Goal: Task Accomplishment & Management: Complete application form

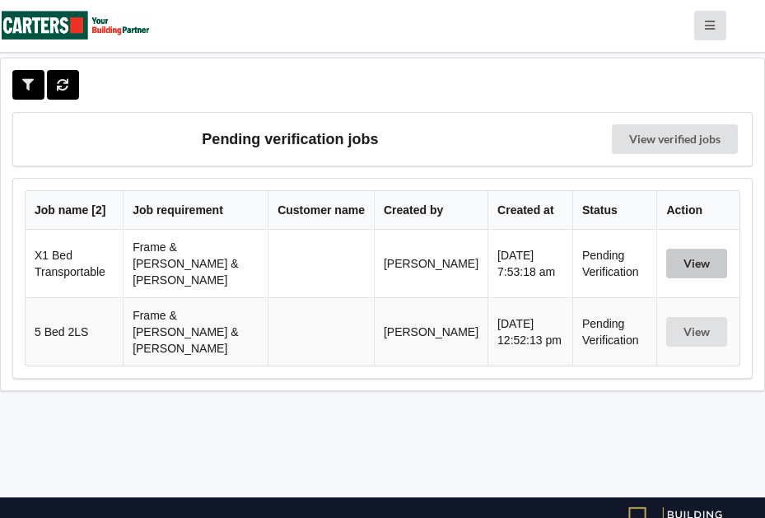
click at [695, 252] on button "View" at bounding box center [696, 264] width 61 height 30
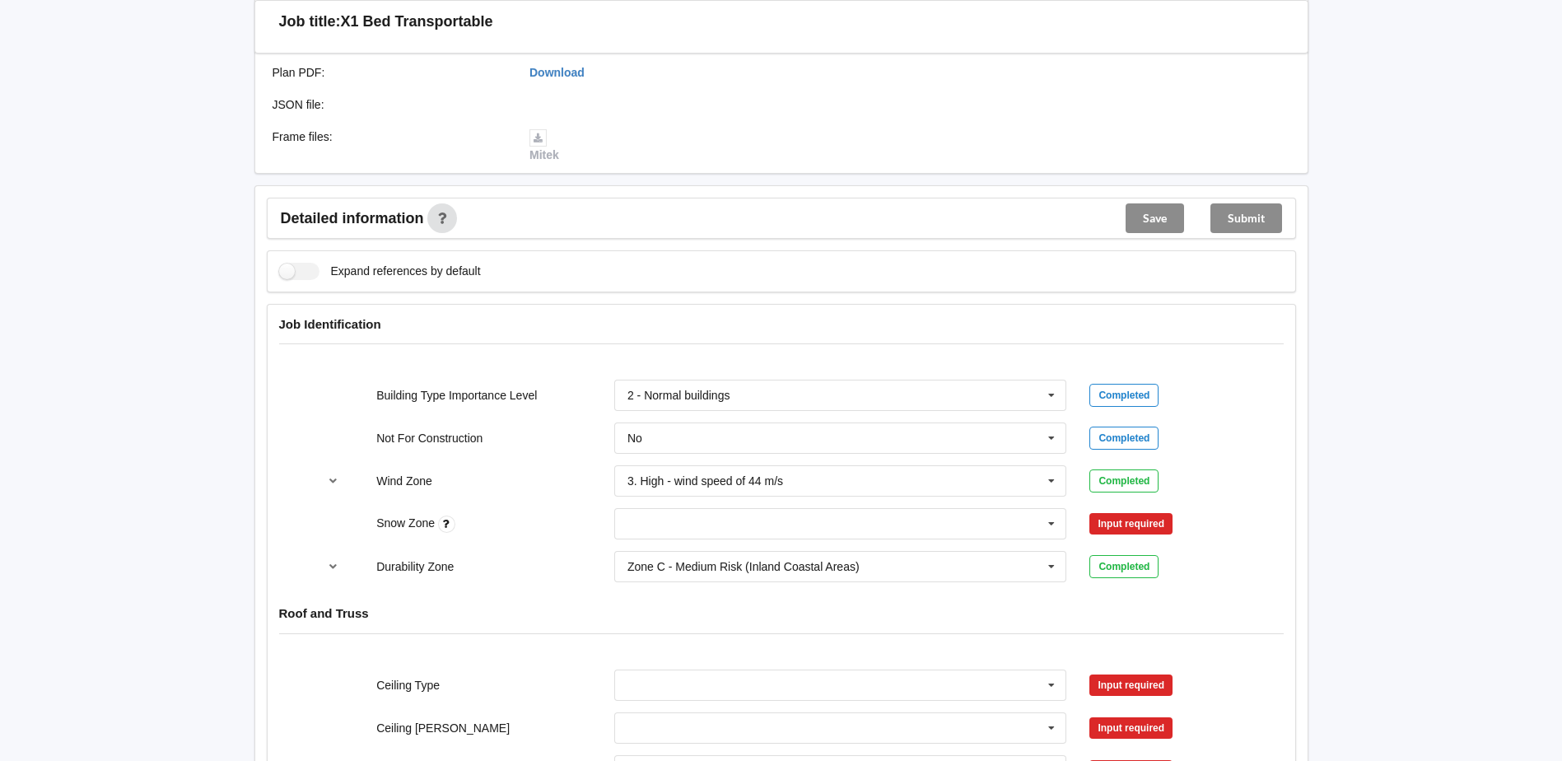
scroll to position [494, 0]
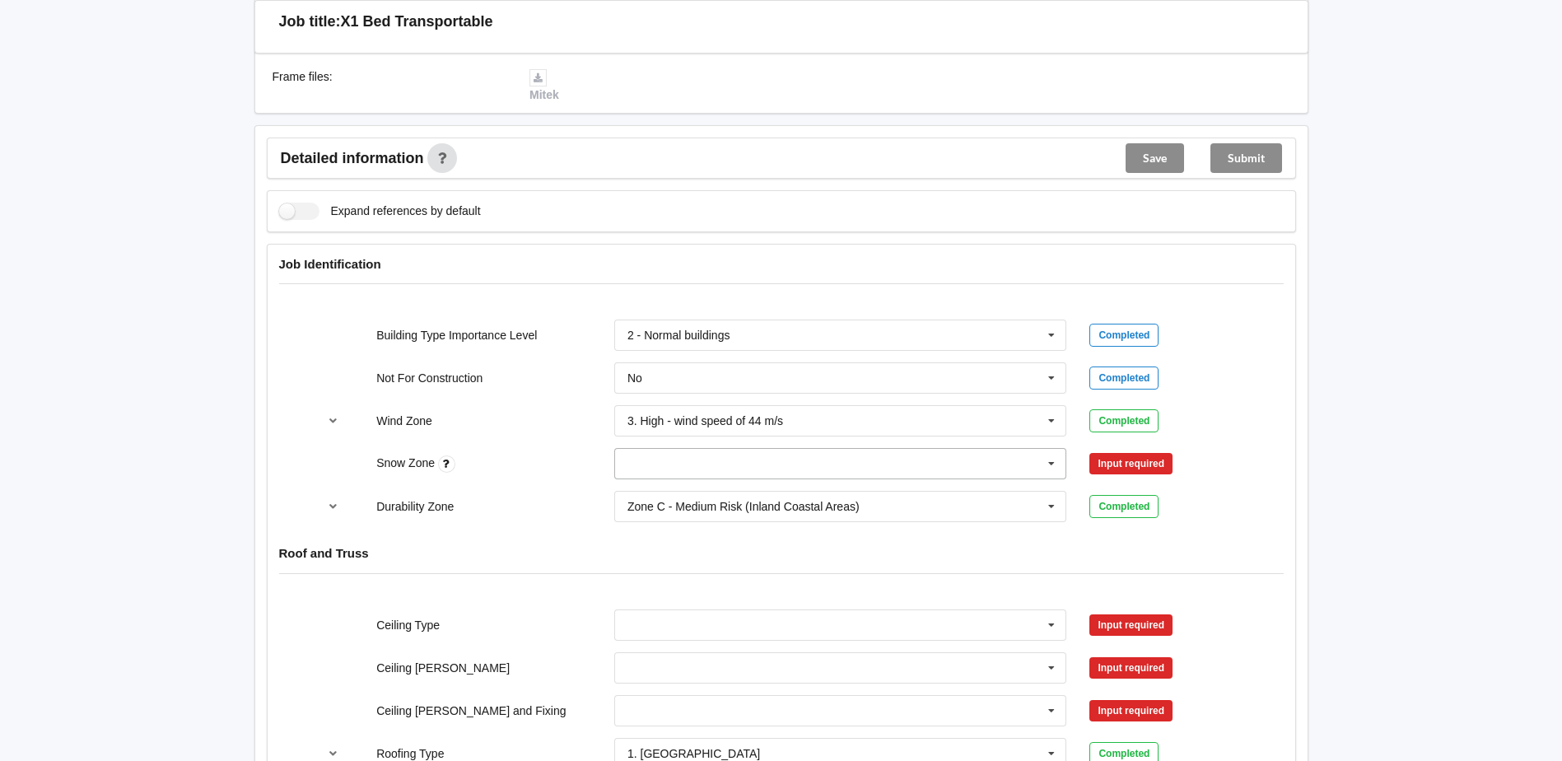
drag, startPoint x: 1054, startPoint y: 444, endPoint x: 1012, endPoint y: 445, distance: 42.0
click at [764, 449] on icon at bounding box center [1051, 464] width 25 height 30
click at [651, 517] on div "N3" at bounding box center [840, 585] width 451 height 30
click at [764, 450] on button "Confirm input" at bounding box center [1138, 463] width 98 height 27
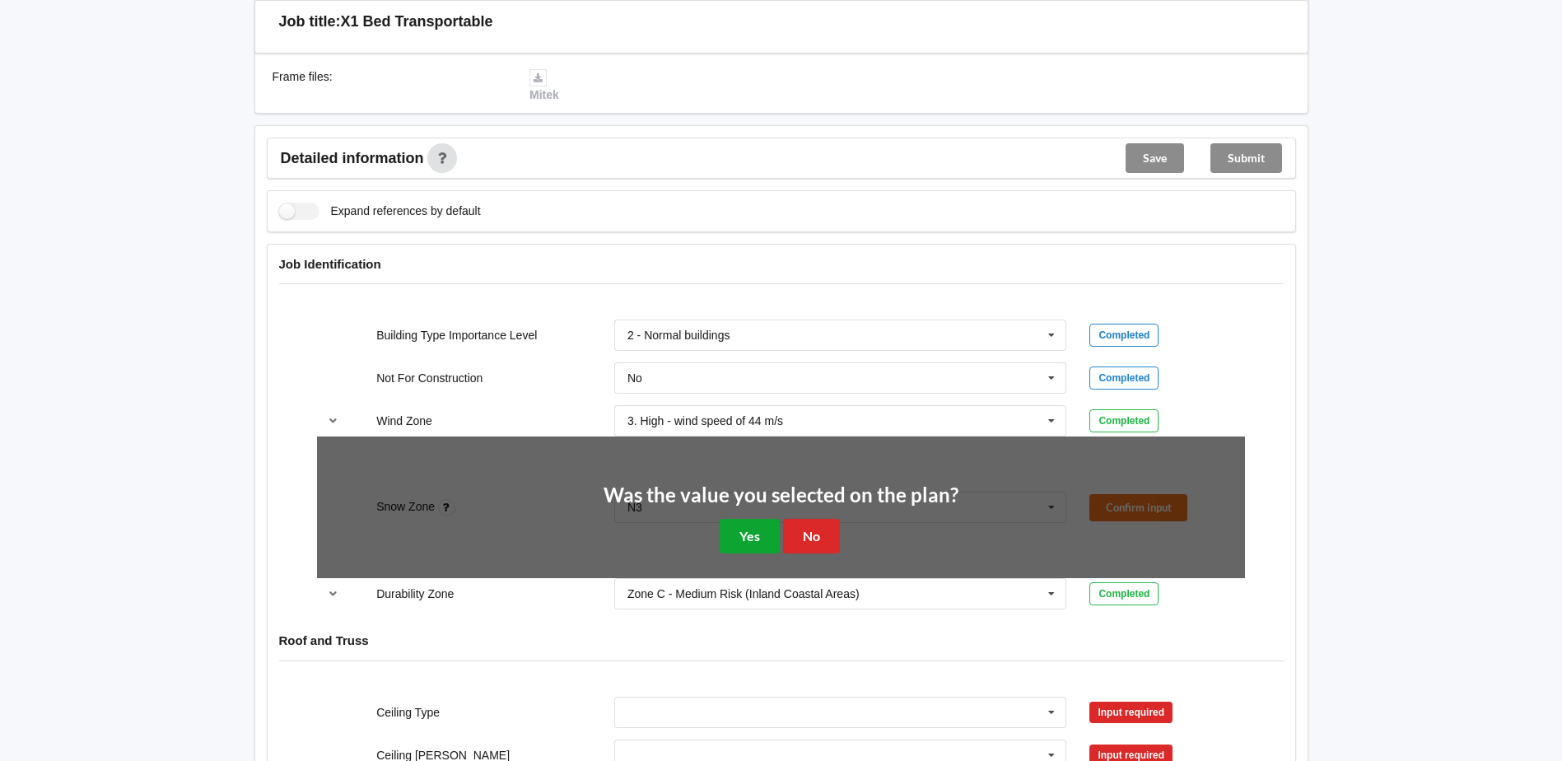
click at [757, 517] on button "Yes" at bounding box center [749, 536] width 60 height 34
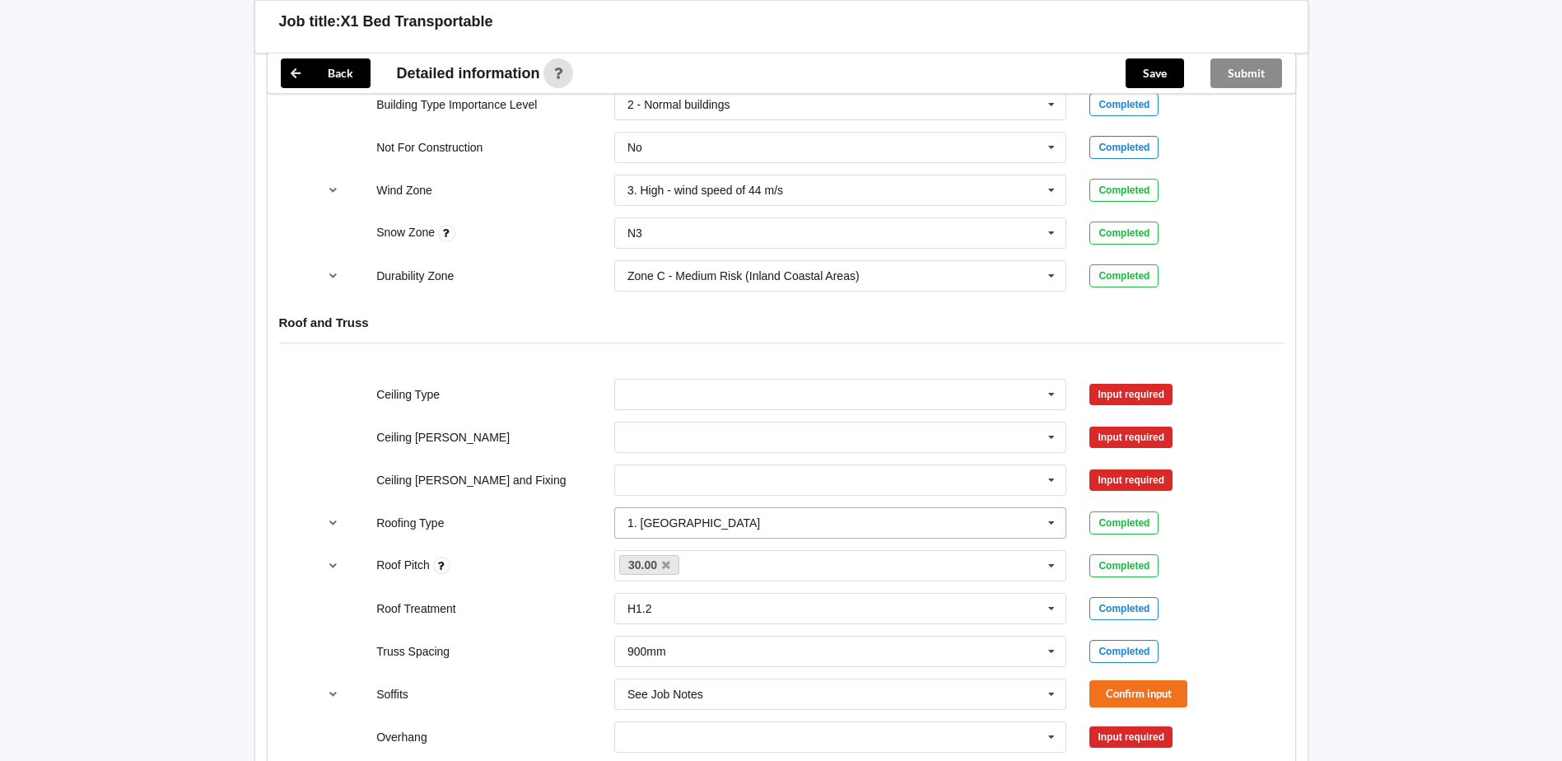
scroll to position [741, 0]
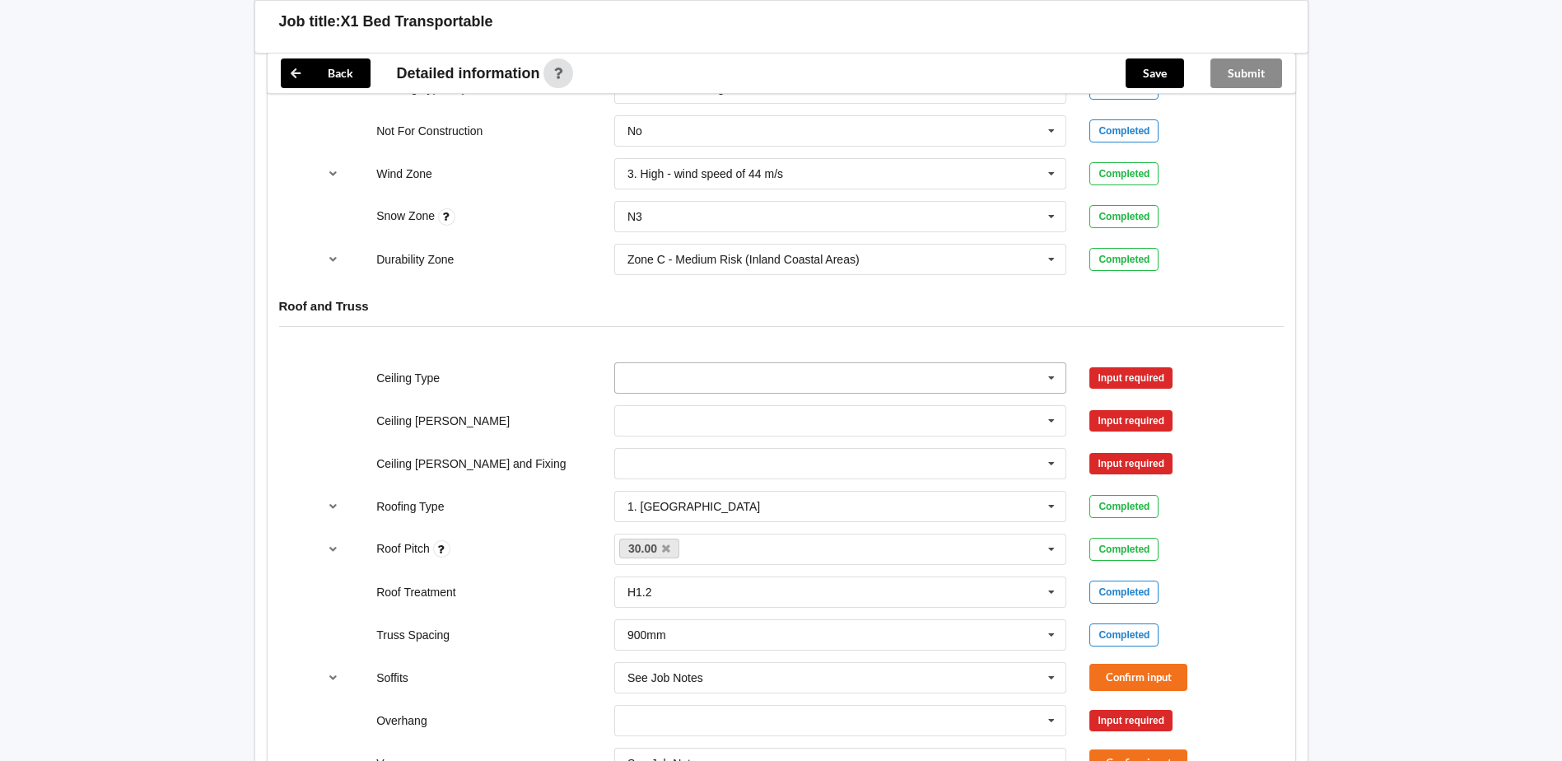
click at [764, 363] on icon at bounding box center [1051, 378] width 25 height 30
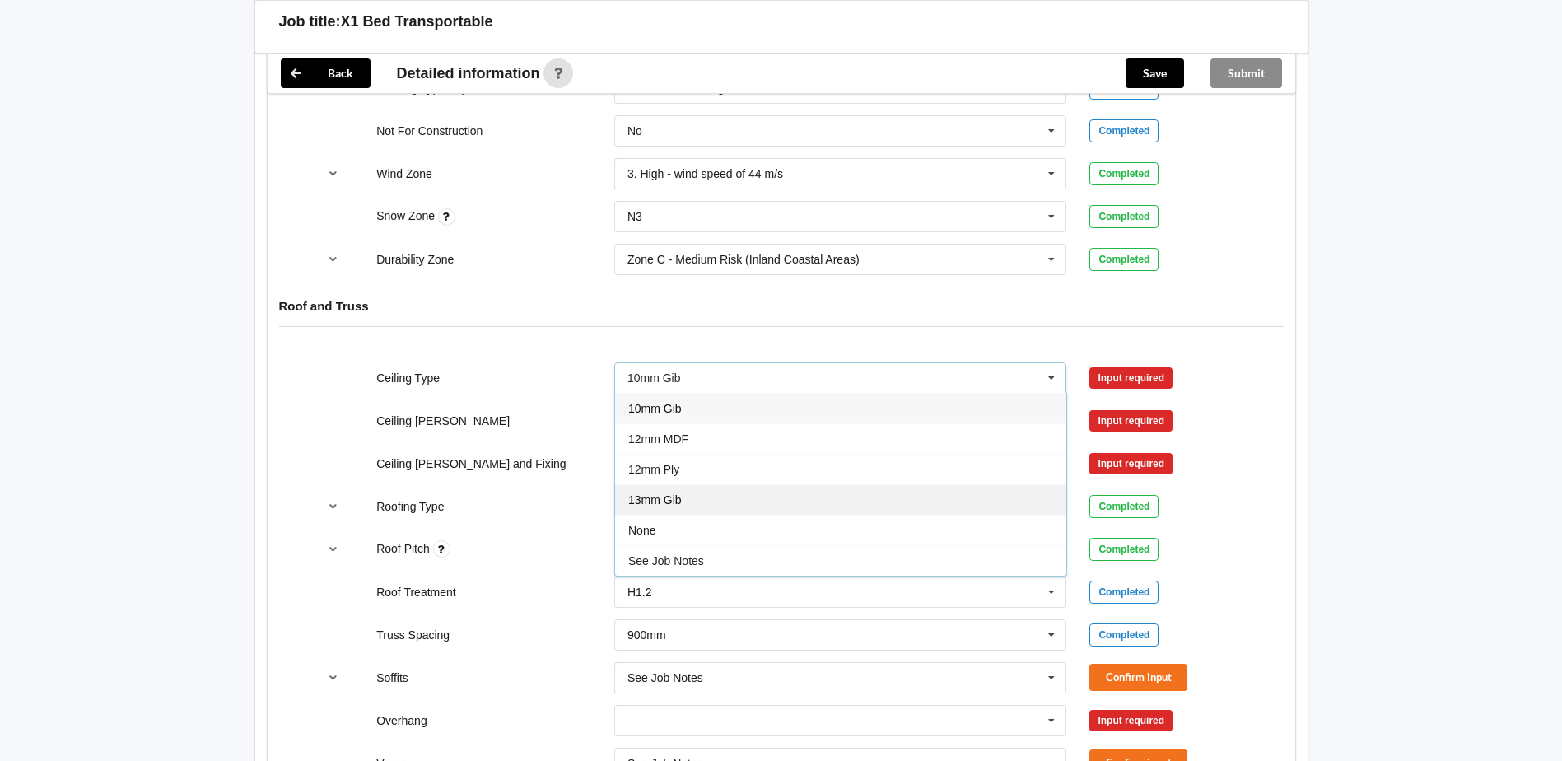
click at [701, 486] on div "13mm Gib" at bounding box center [840, 499] width 451 height 30
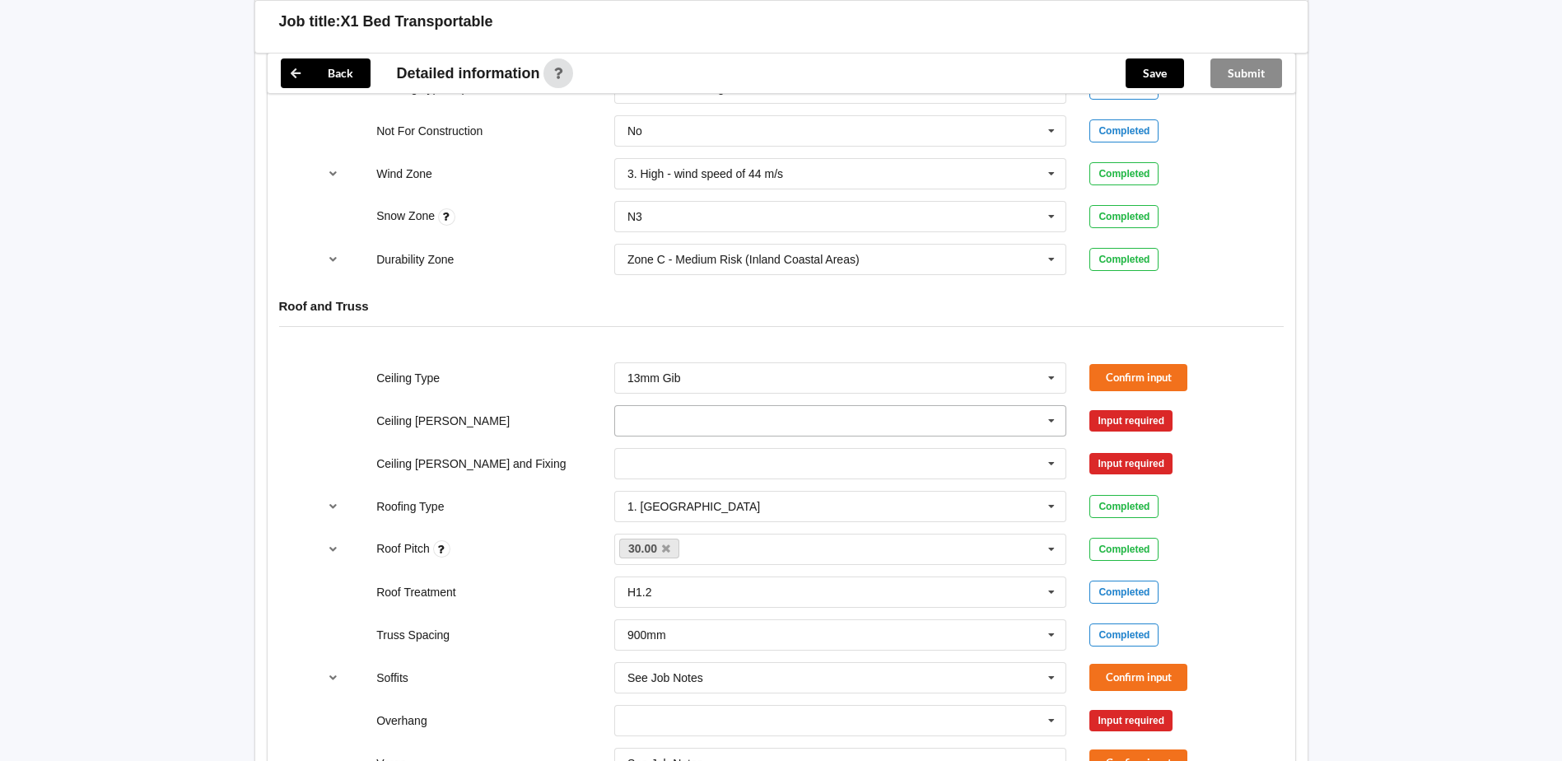
click at [764, 406] on icon at bounding box center [1051, 421] width 25 height 30
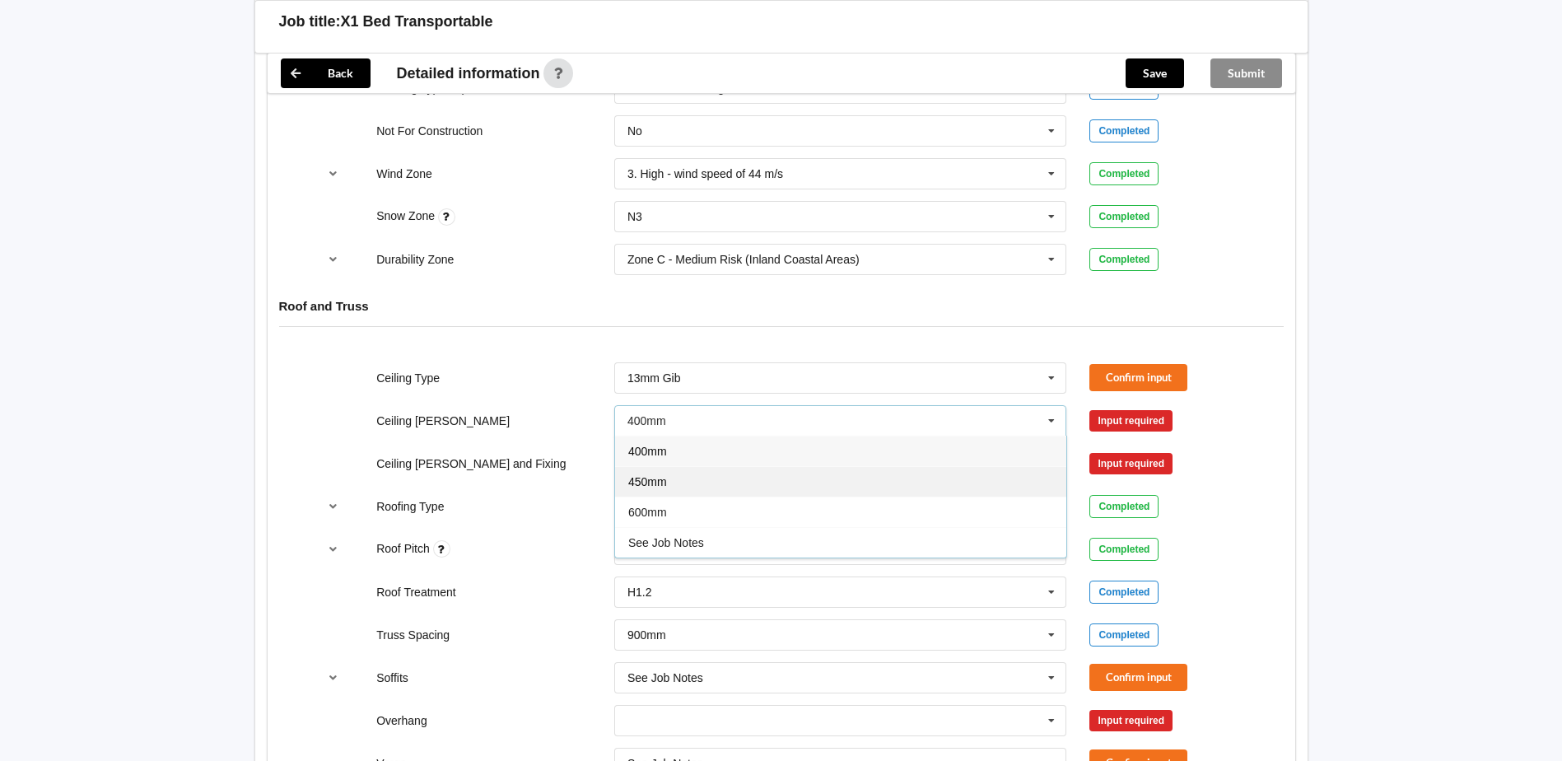
click at [728, 466] on div "450mm" at bounding box center [840, 481] width 451 height 30
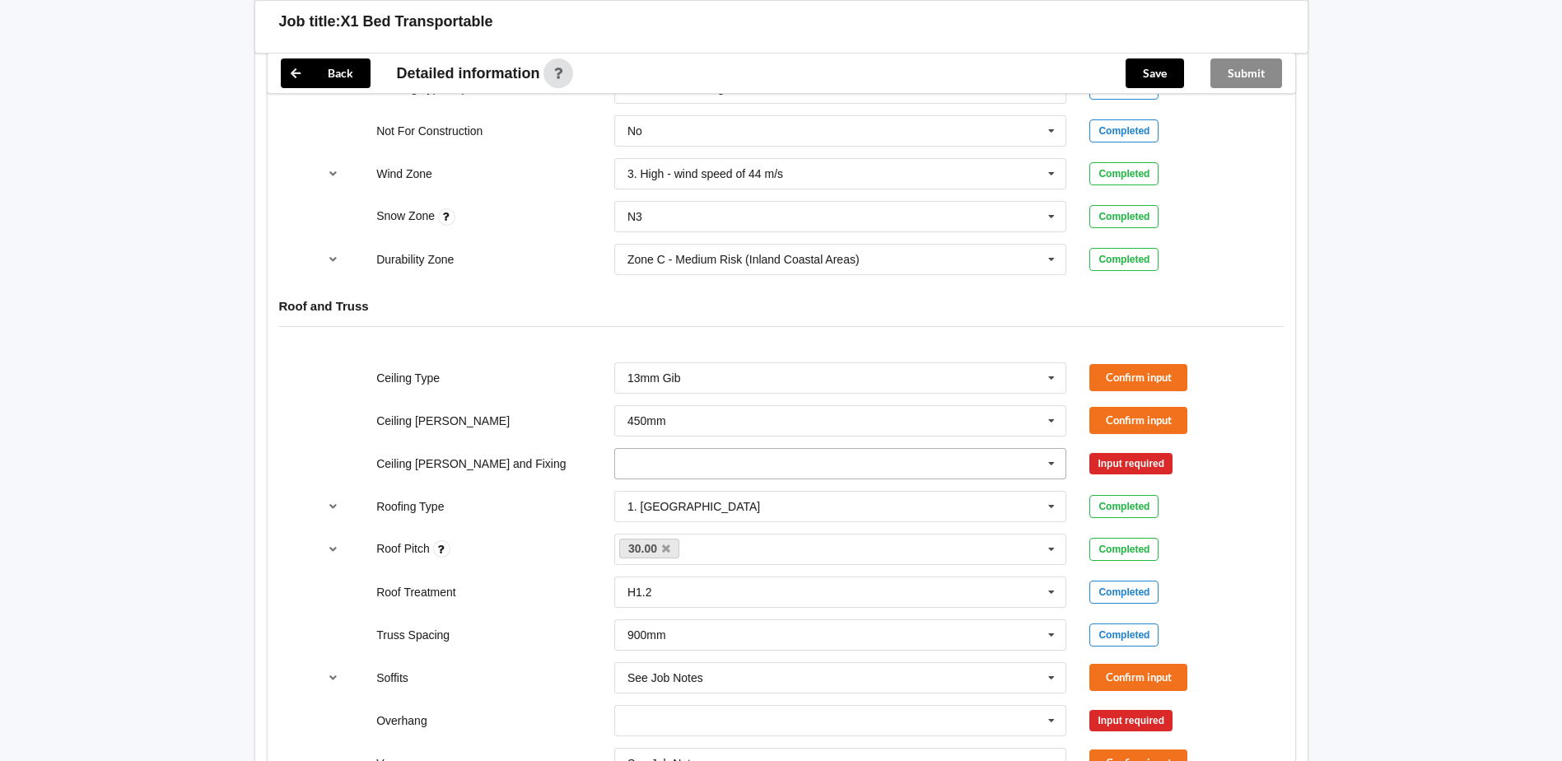
click at [764, 449] on icon at bounding box center [1051, 464] width 25 height 30
click at [764, 517] on span "Suspended - Metal on clips or Grid" at bounding box center [717, 615] width 178 height 13
click at [764, 407] on button "Confirm input" at bounding box center [1138, 420] width 98 height 27
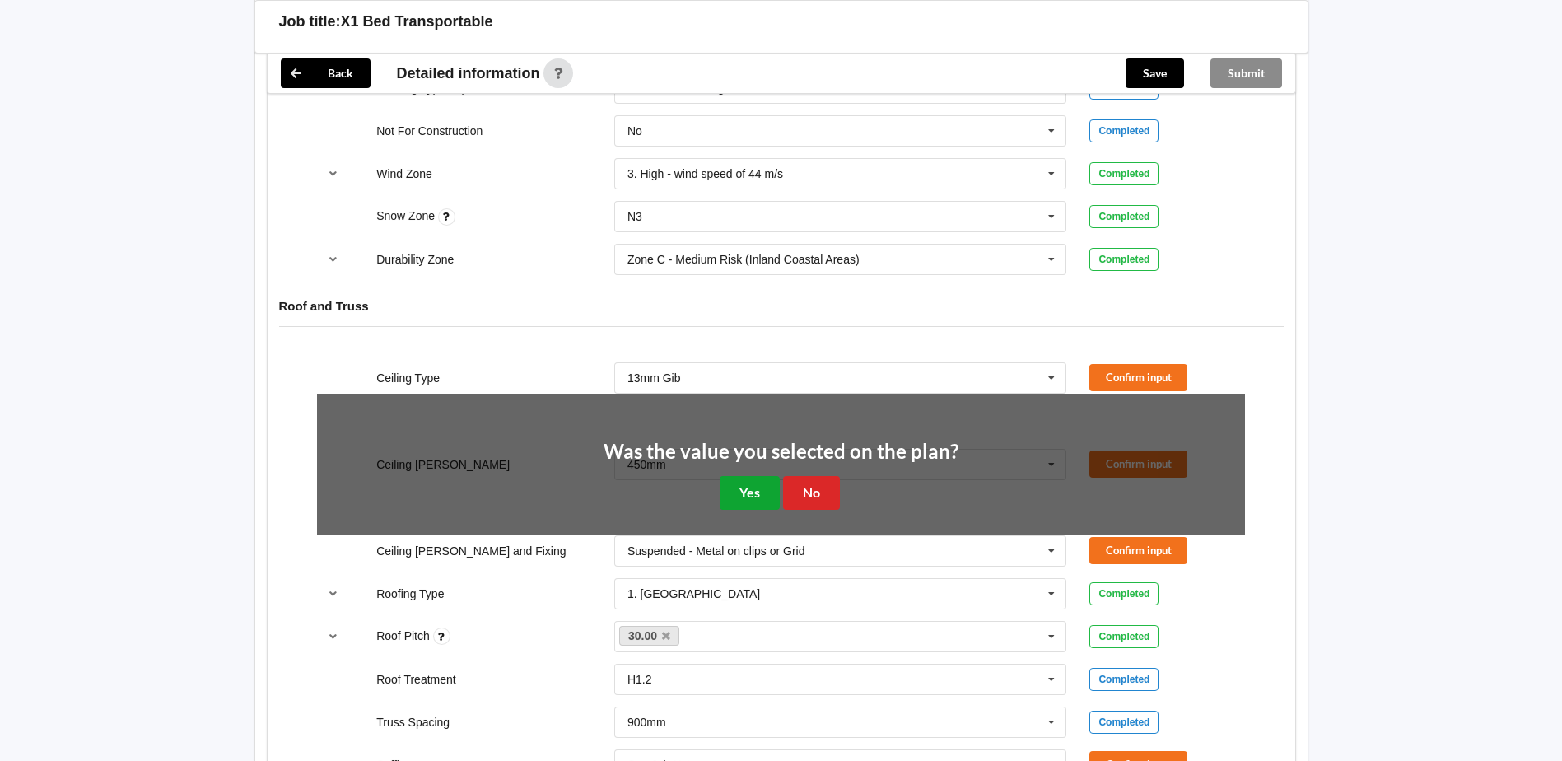
drag, startPoint x: 764, startPoint y: 475, endPoint x: 875, endPoint y: 463, distance: 111.8
click at [764, 476] on button "Yes" at bounding box center [749, 493] width 60 height 34
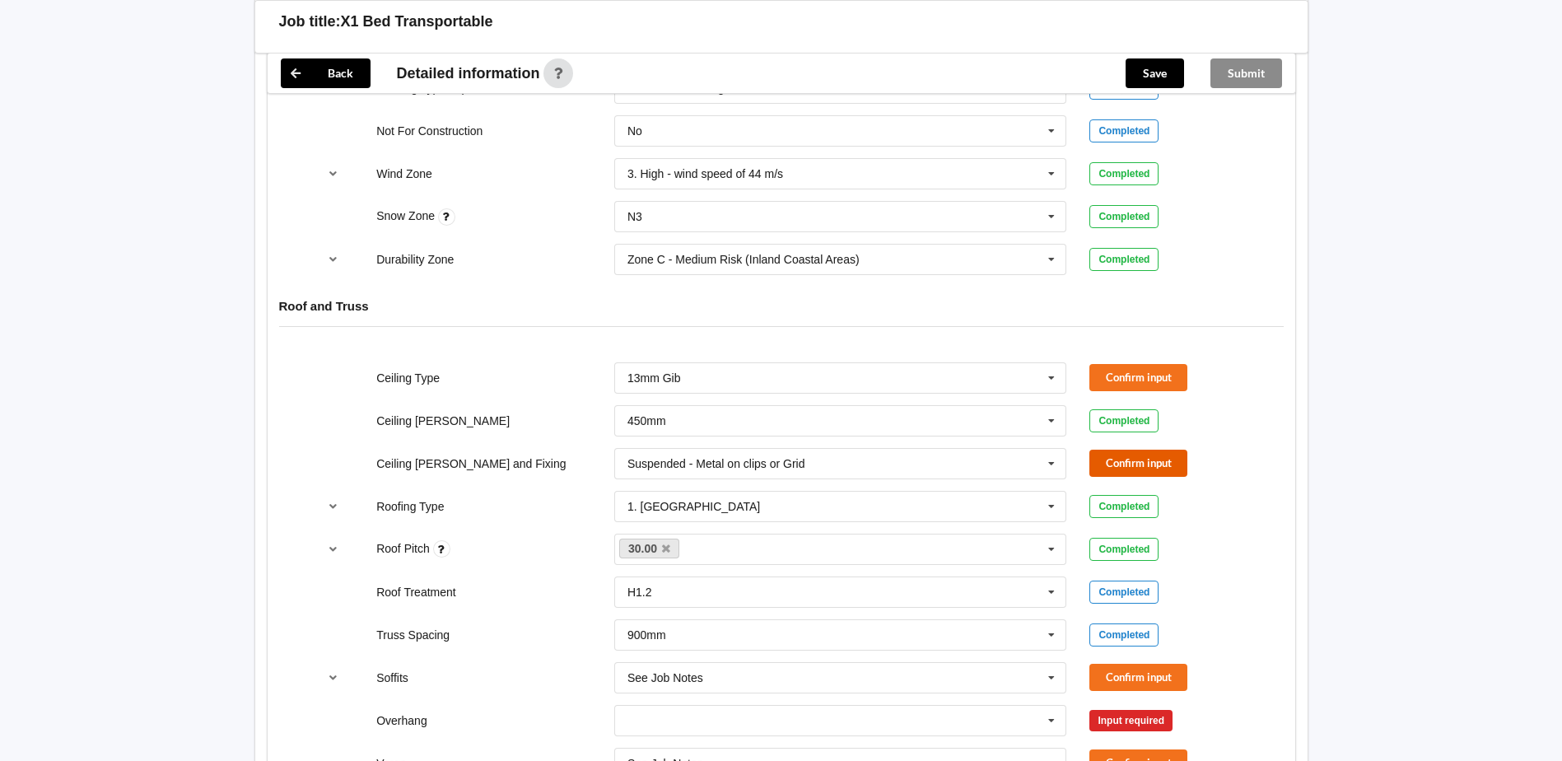
click at [764, 449] on button "Confirm input" at bounding box center [1138, 462] width 98 height 27
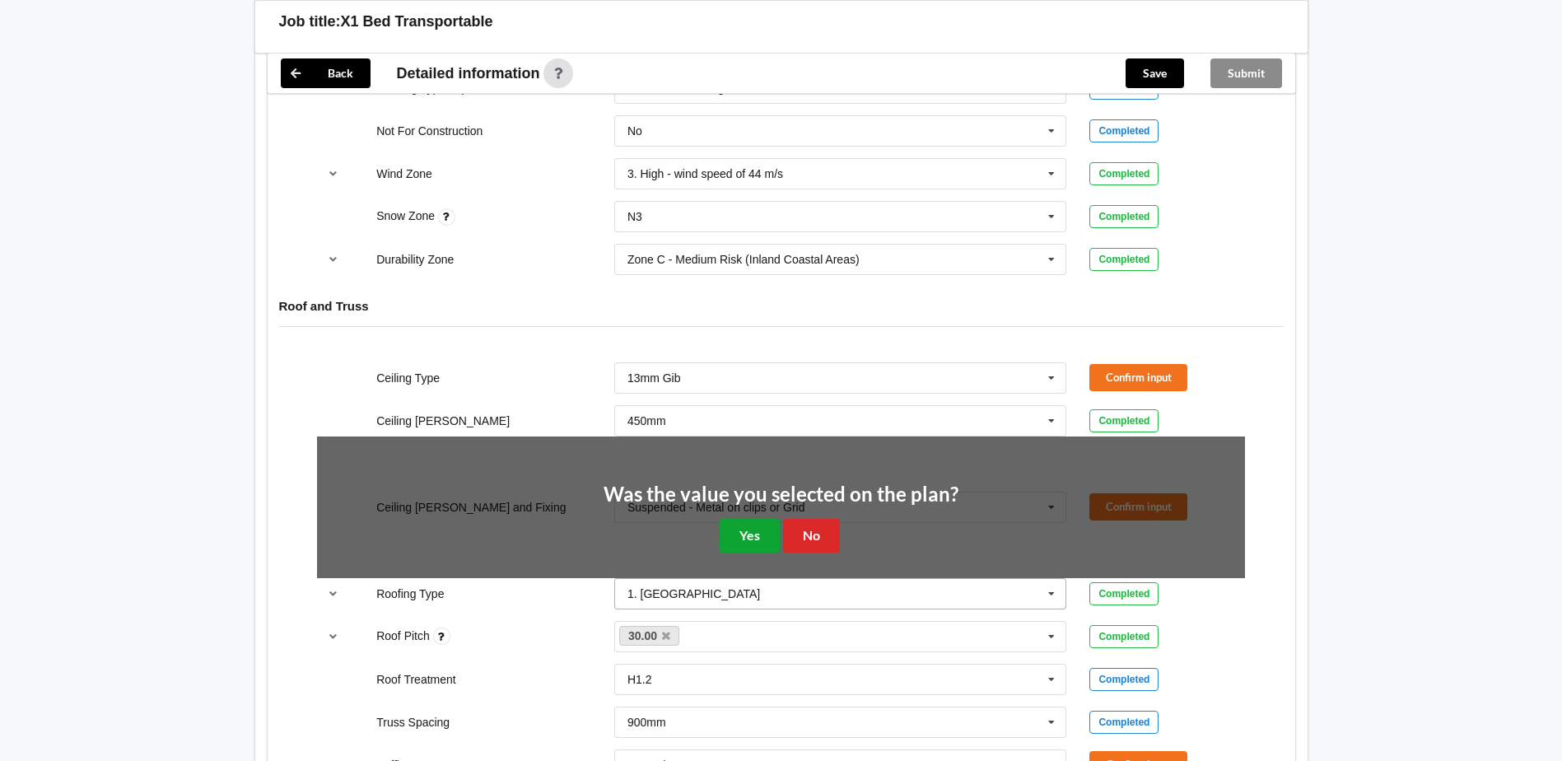
drag, startPoint x: 749, startPoint y: 515, endPoint x: 866, endPoint y: 493, distance: 119.0
click at [764, 517] on button "Yes" at bounding box center [749, 536] width 60 height 34
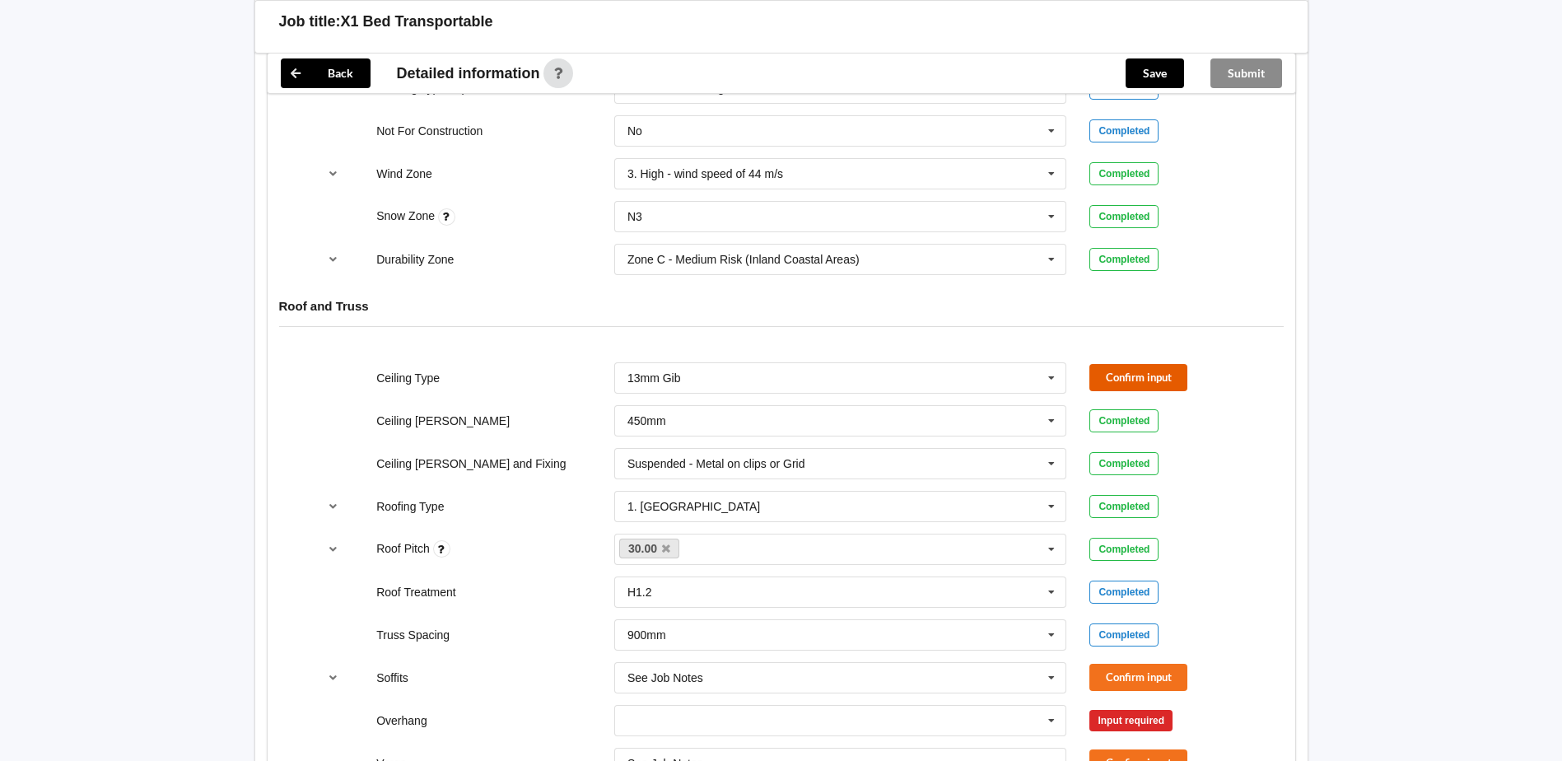
click at [764, 364] on button "Confirm input" at bounding box center [1138, 377] width 98 height 27
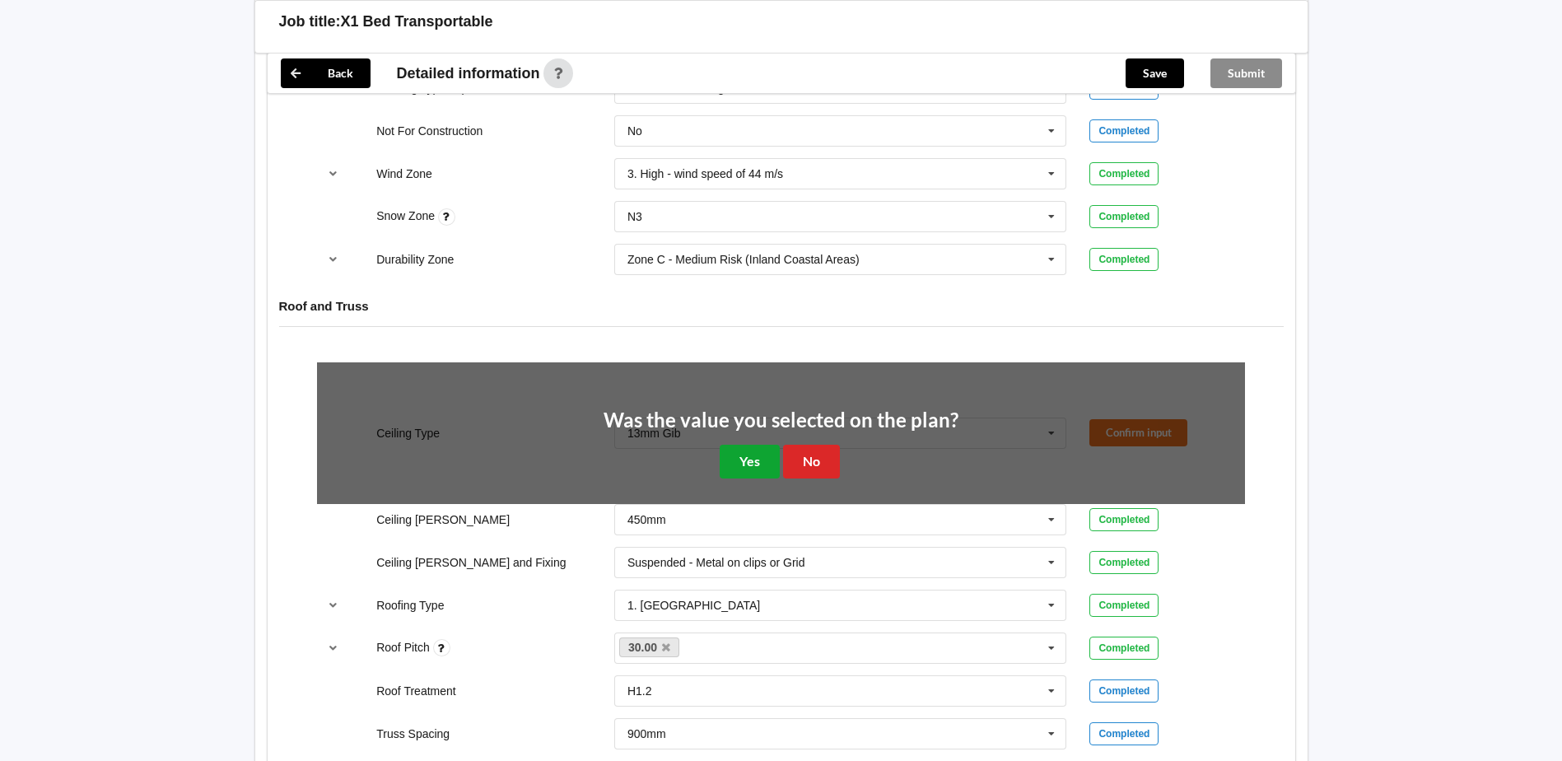
click at [752, 445] on button "Yes" at bounding box center [749, 462] width 60 height 34
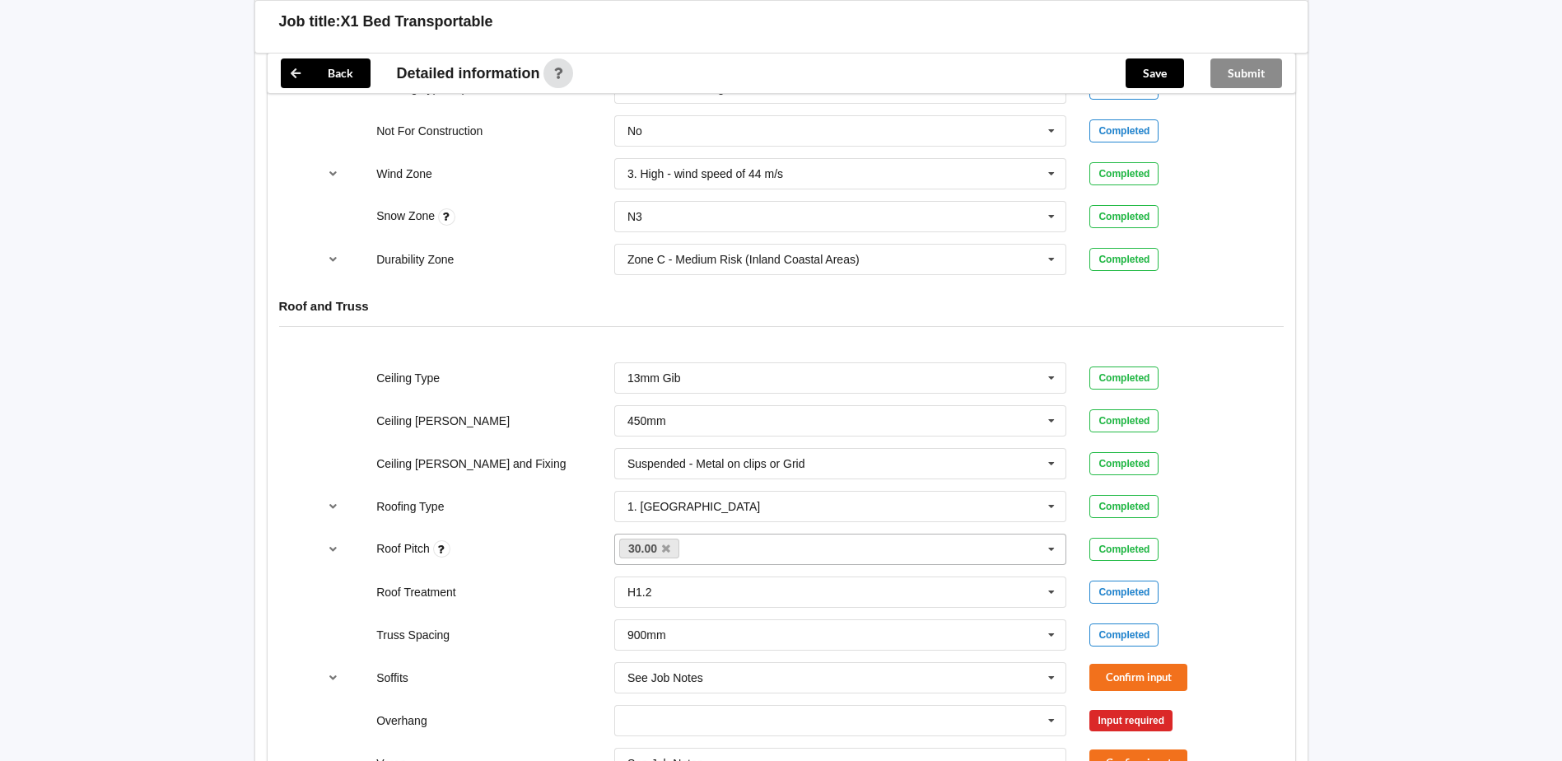
click at [761, 517] on div "30.00 None" at bounding box center [840, 548] width 453 height 31
click at [764, 517] on div "Back Delete Job title: X1 Bed Transportable Customer name : Specific customer t…" at bounding box center [781, 662] width 1562 height 2806
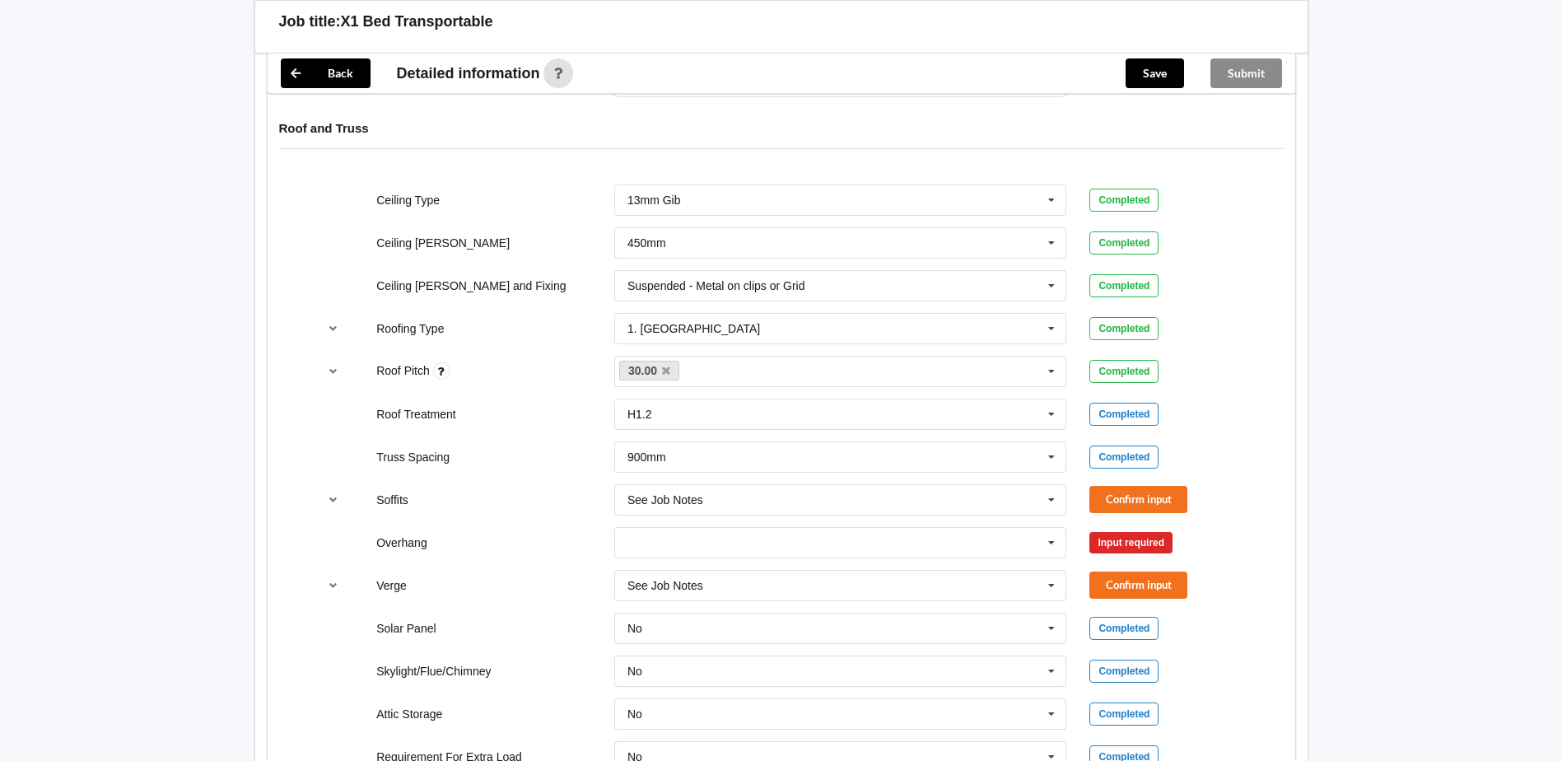
scroll to position [988, 0]
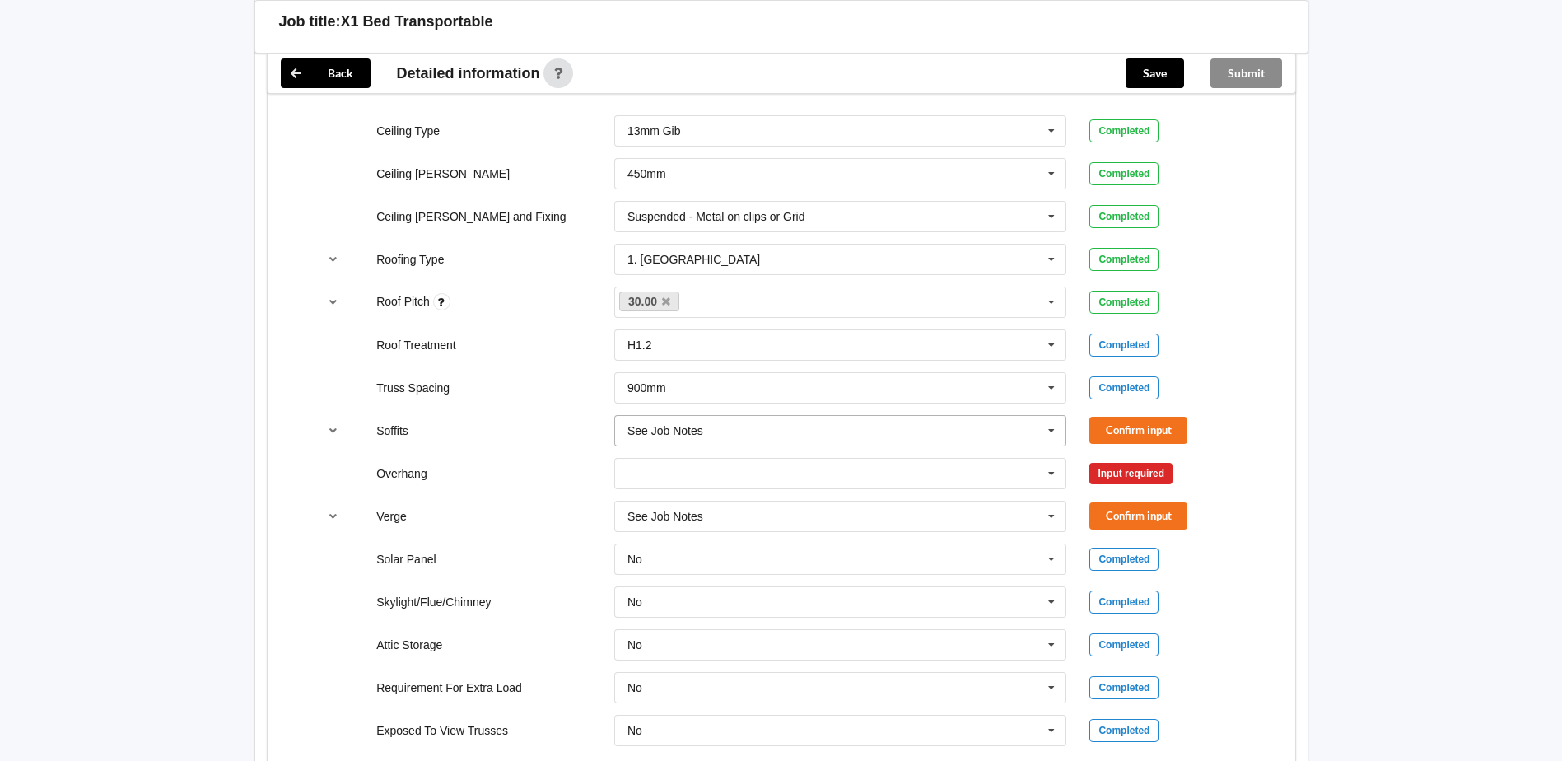
click at [764, 416] on icon at bounding box center [1051, 431] width 25 height 30
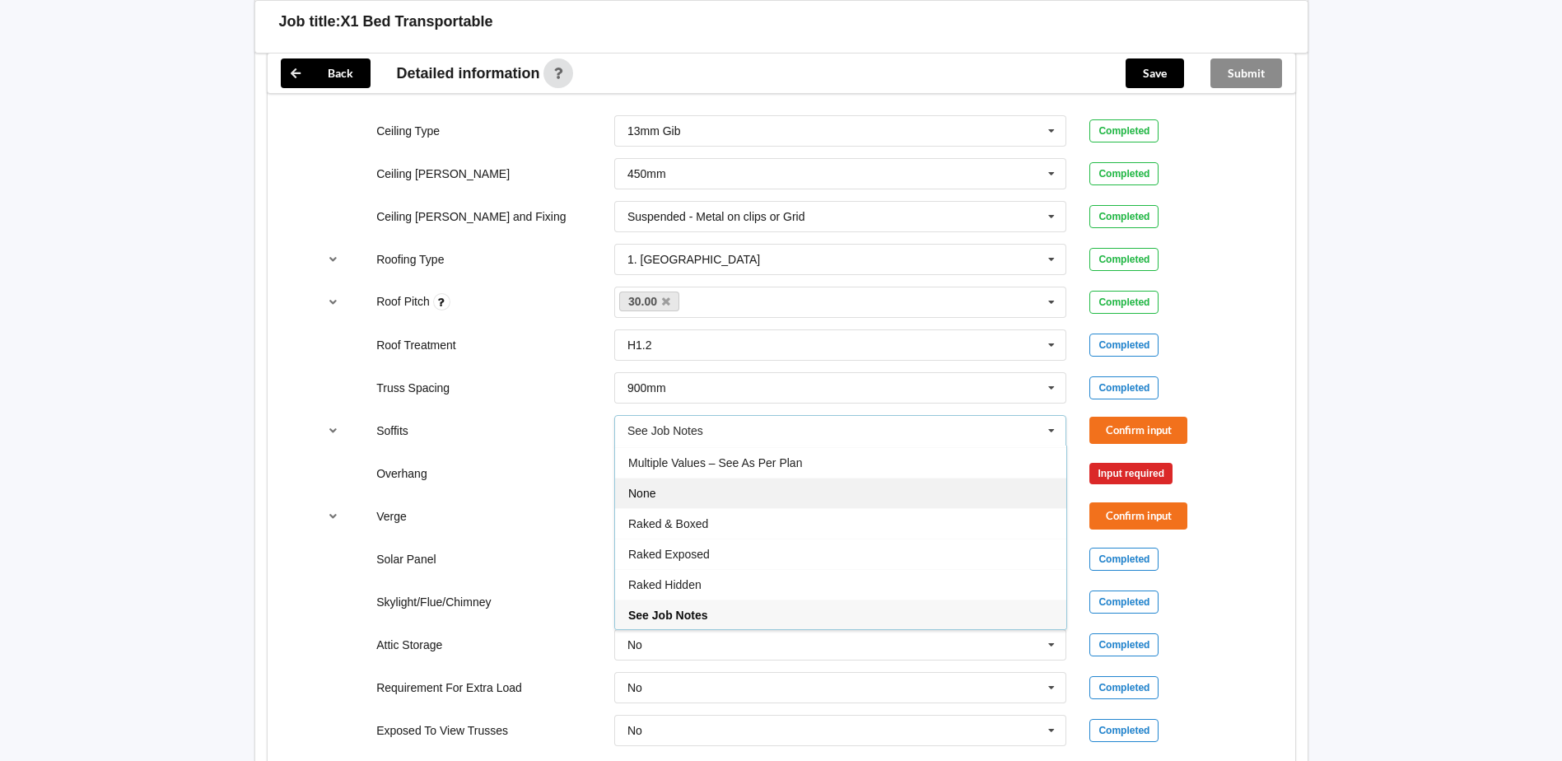
click at [660, 481] on div "None" at bounding box center [840, 492] width 451 height 30
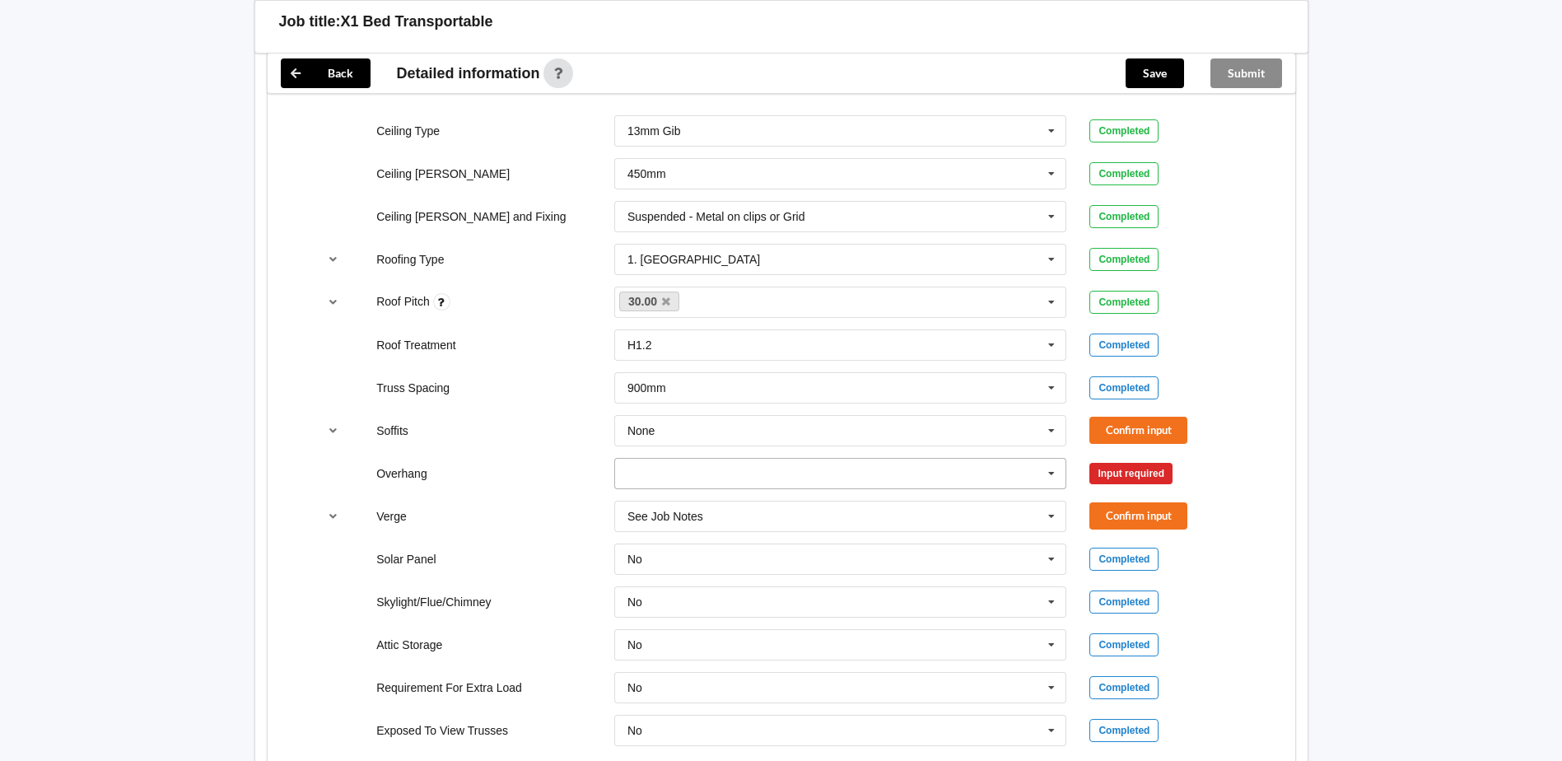
click at [764, 459] on icon at bounding box center [1051, 474] width 25 height 30
click at [701, 490] on div "300mm" at bounding box center [840, 503] width 451 height 30
click at [764, 501] on icon at bounding box center [1051, 516] width 25 height 30
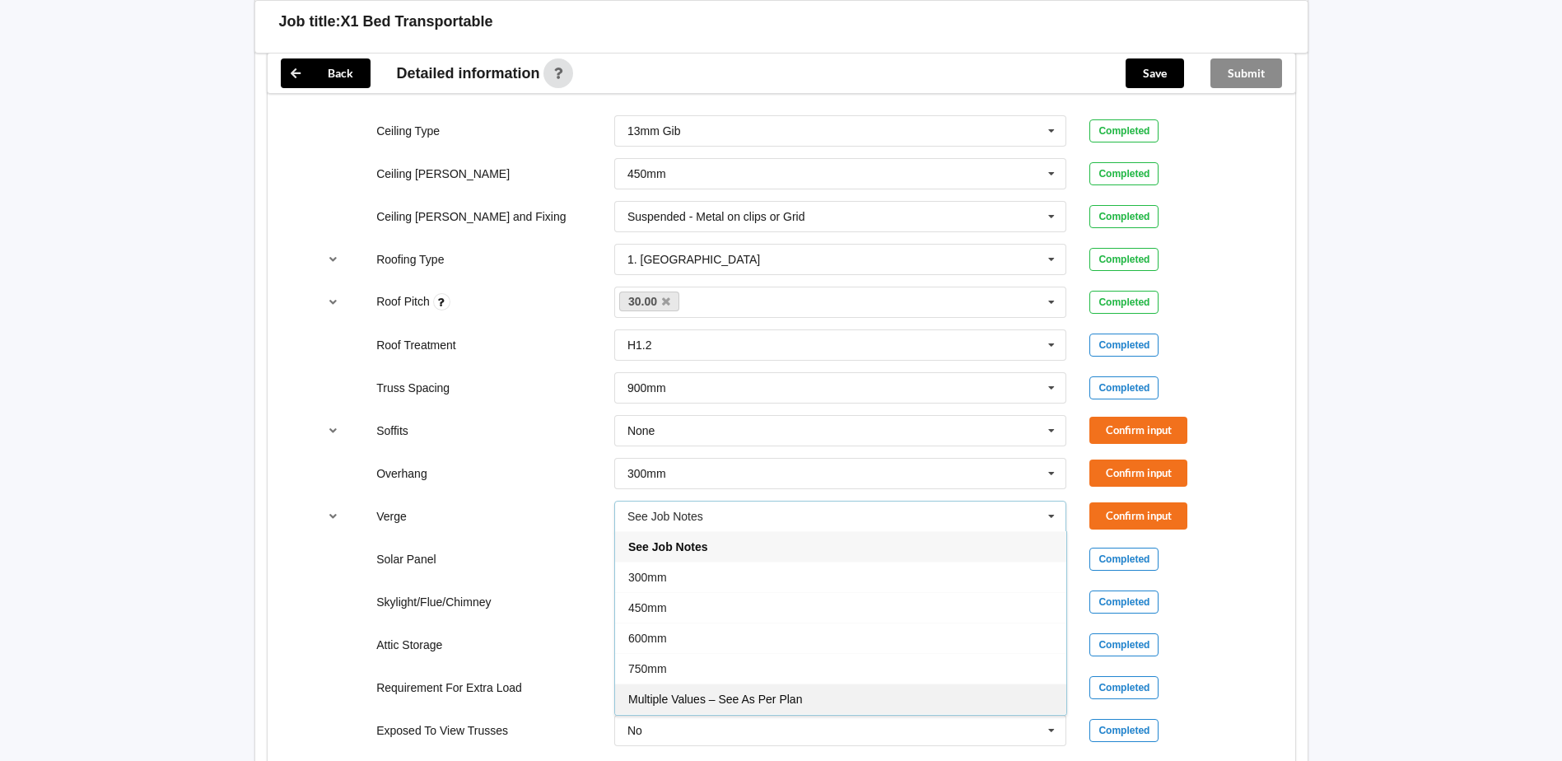
click at [764, 517] on span "Multiple Values – See As Per Plan" at bounding box center [715, 698] width 174 height 13
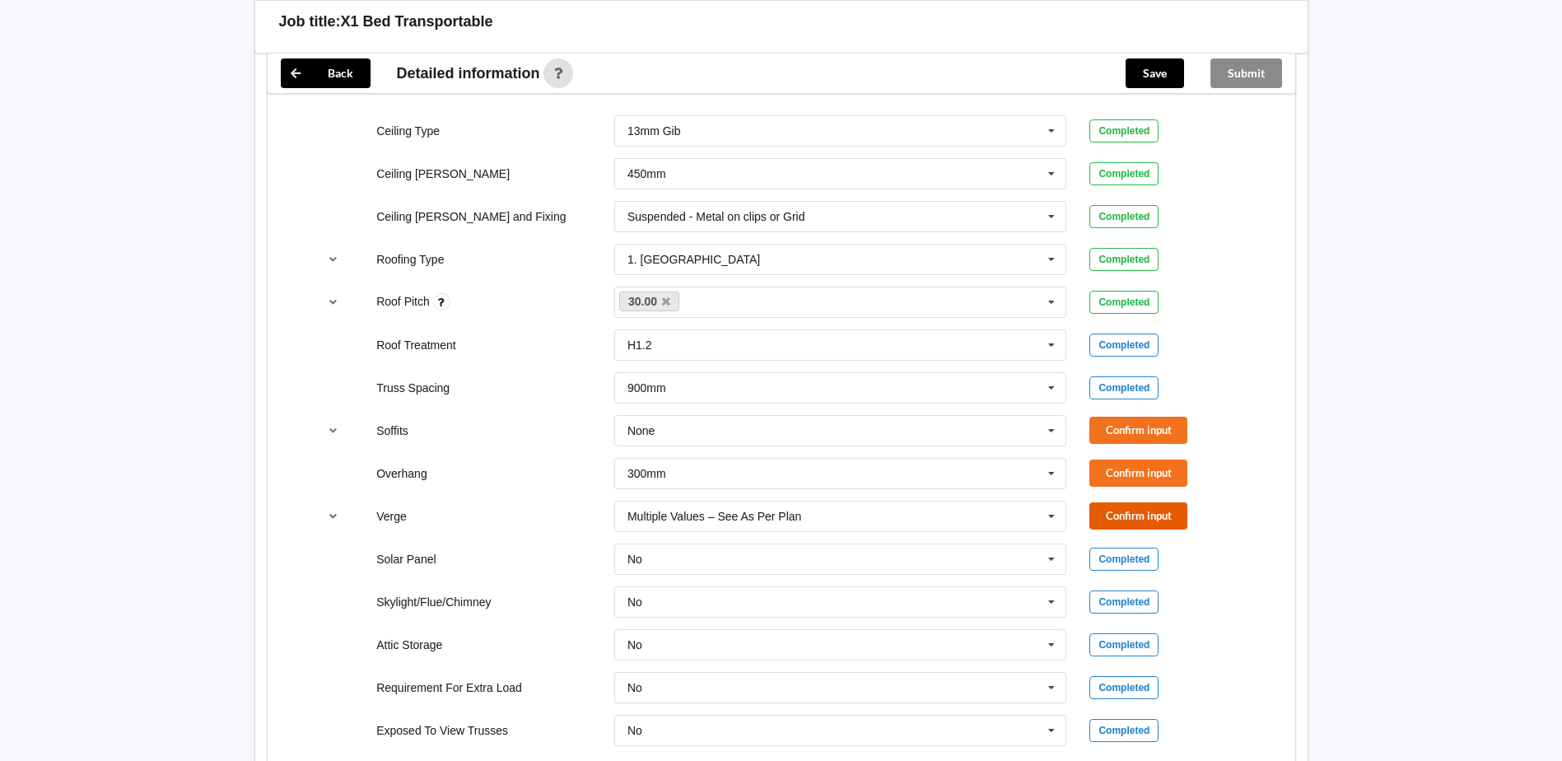
click at [764, 502] on button "Confirm input" at bounding box center [1138, 515] width 98 height 27
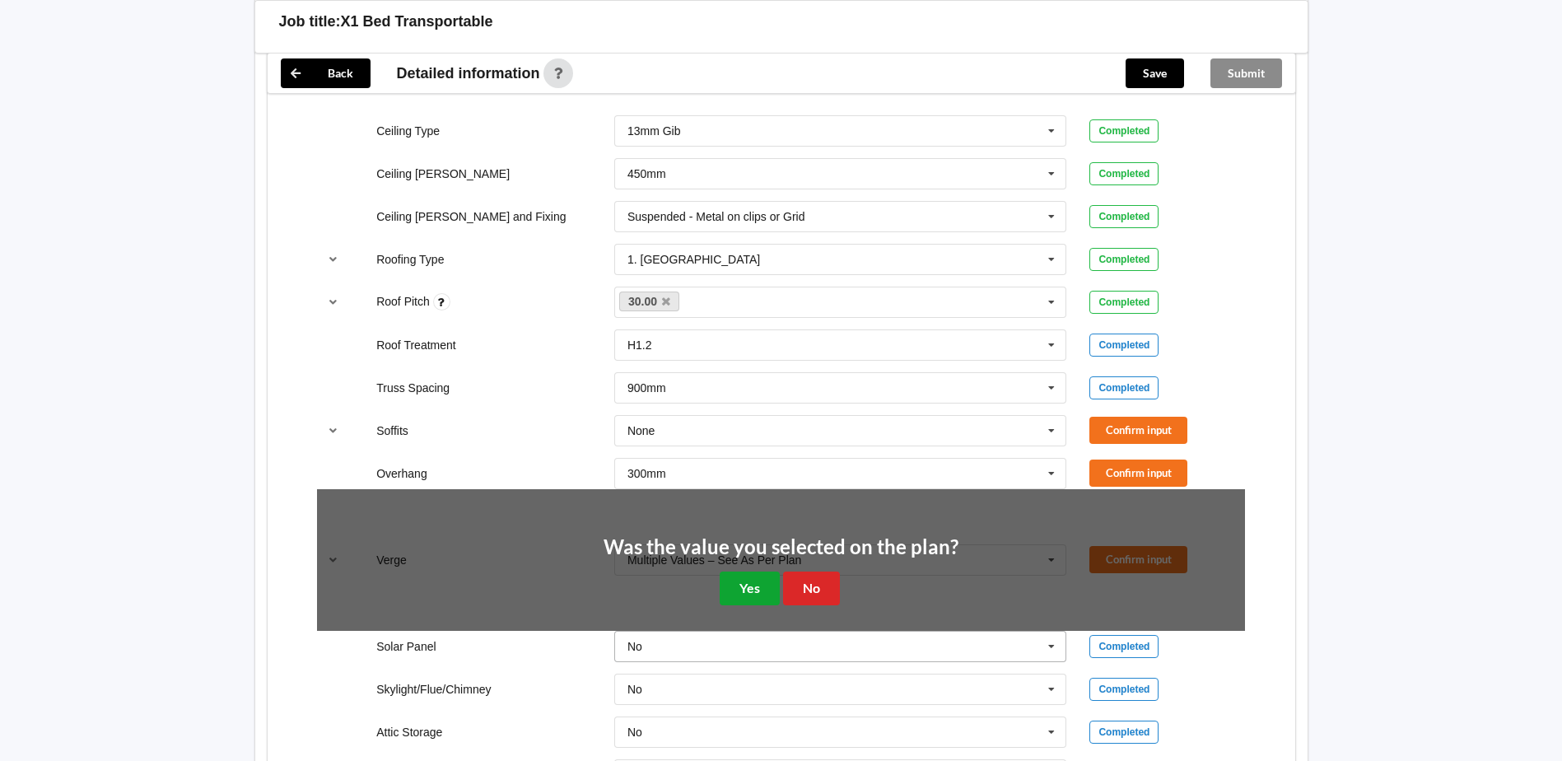
drag, startPoint x: 732, startPoint y: 577, endPoint x: 814, endPoint y: 538, distance: 91.0
click at [747, 517] on button "Yes" at bounding box center [749, 588] width 60 height 34
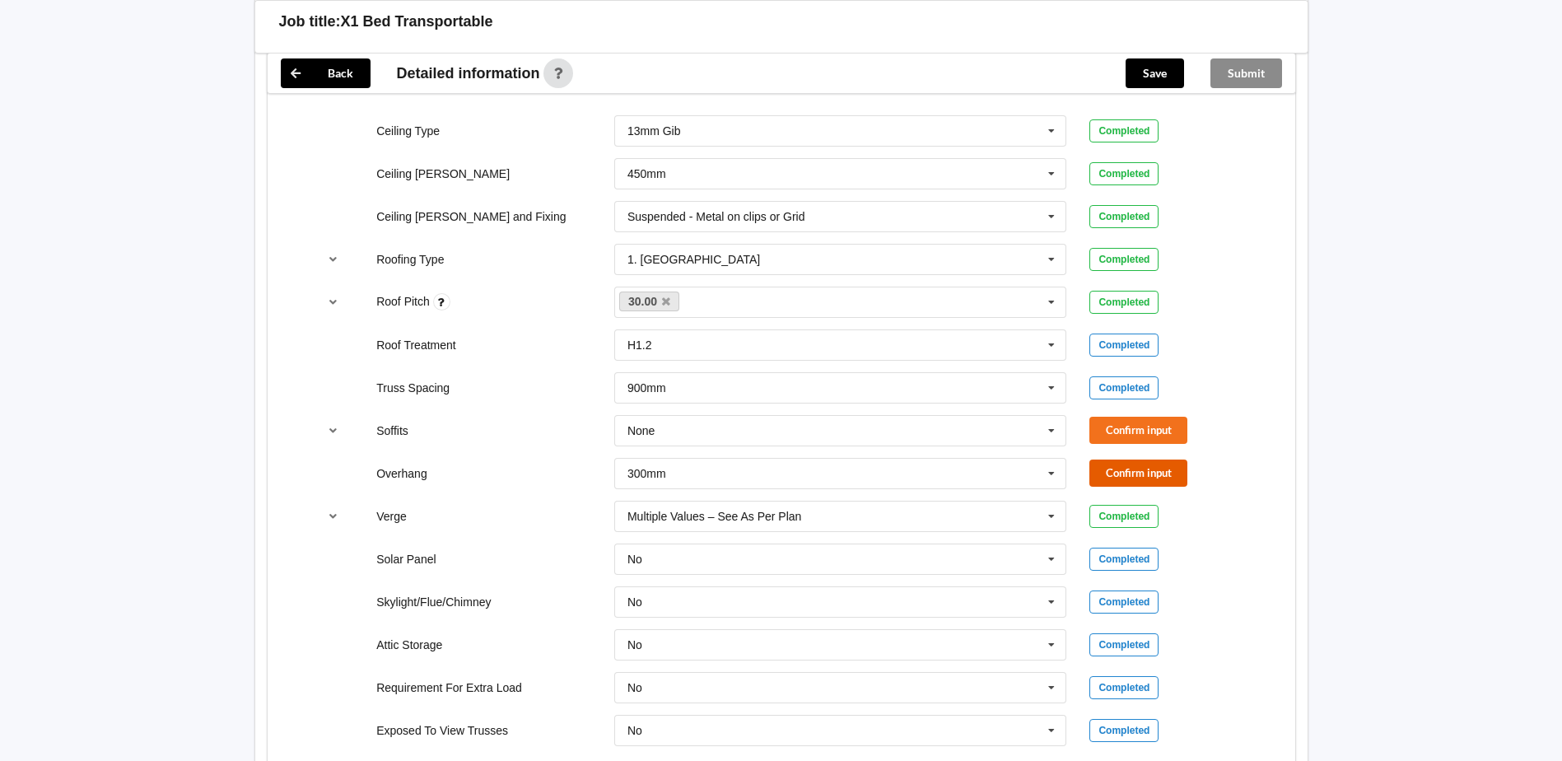
click at [764, 459] on button "Confirm input" at bounding box center [1138, 472] width 98 height 27
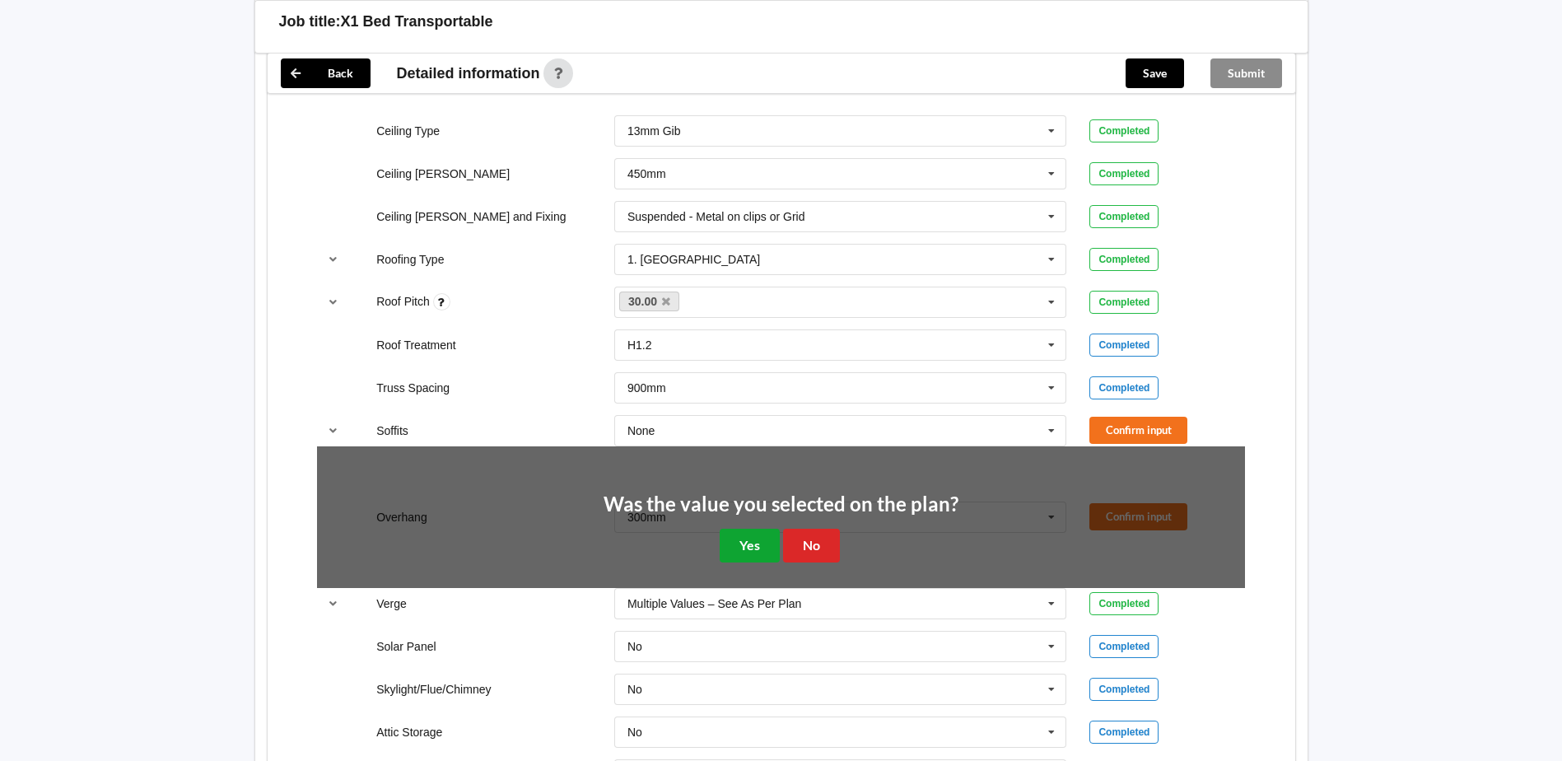
drag, startPoint x: 744, startPoint y: 530, endPoint x: 782, endPoint y: 523, distance: 38.6
click at [750, 517] on button "Yes" at bounding box center [749, 545] width 60 height 34
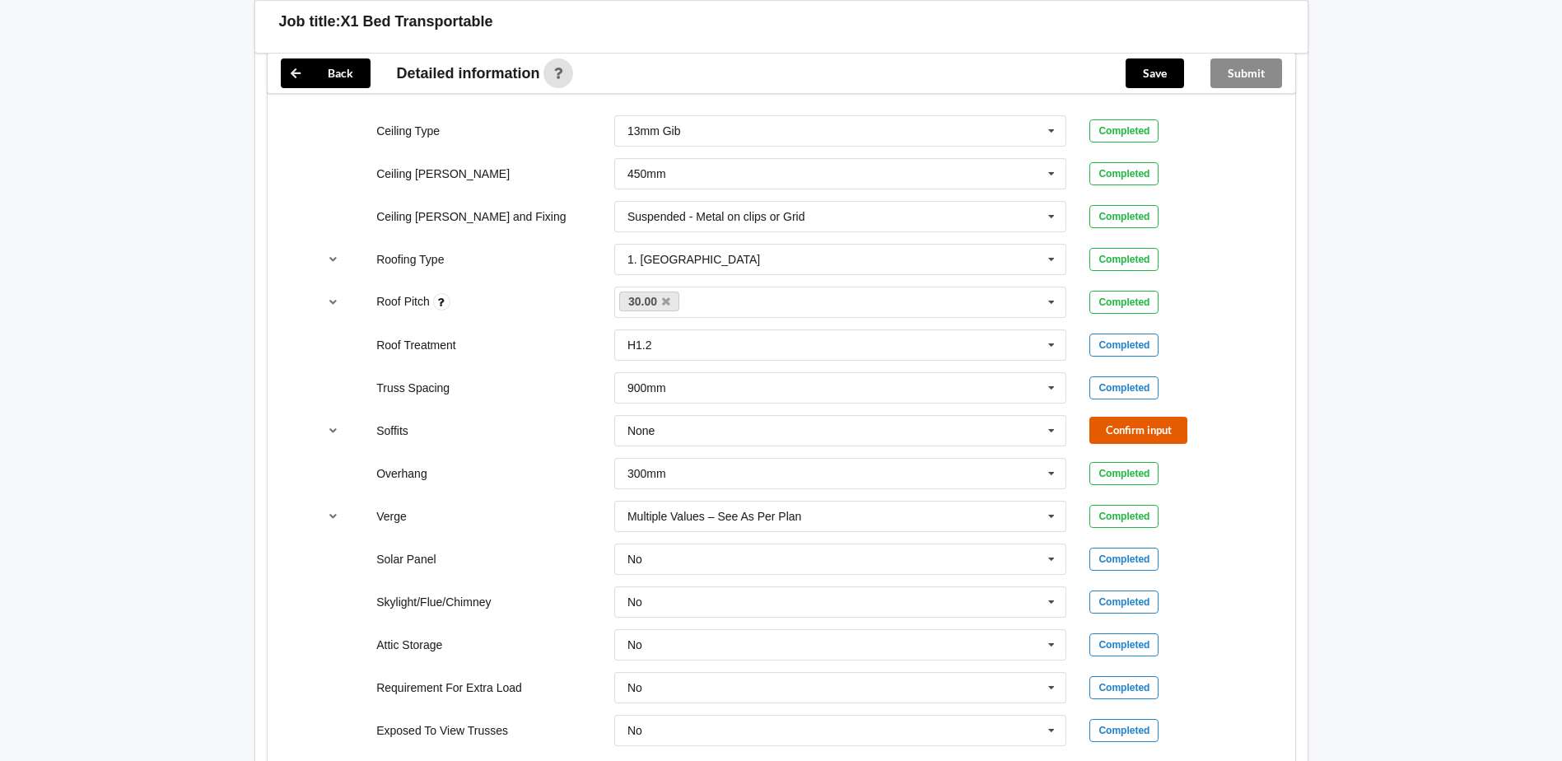
click at [764, 417] on button "Confirm input" at bounding box center [1138, 430] width 98 height 27
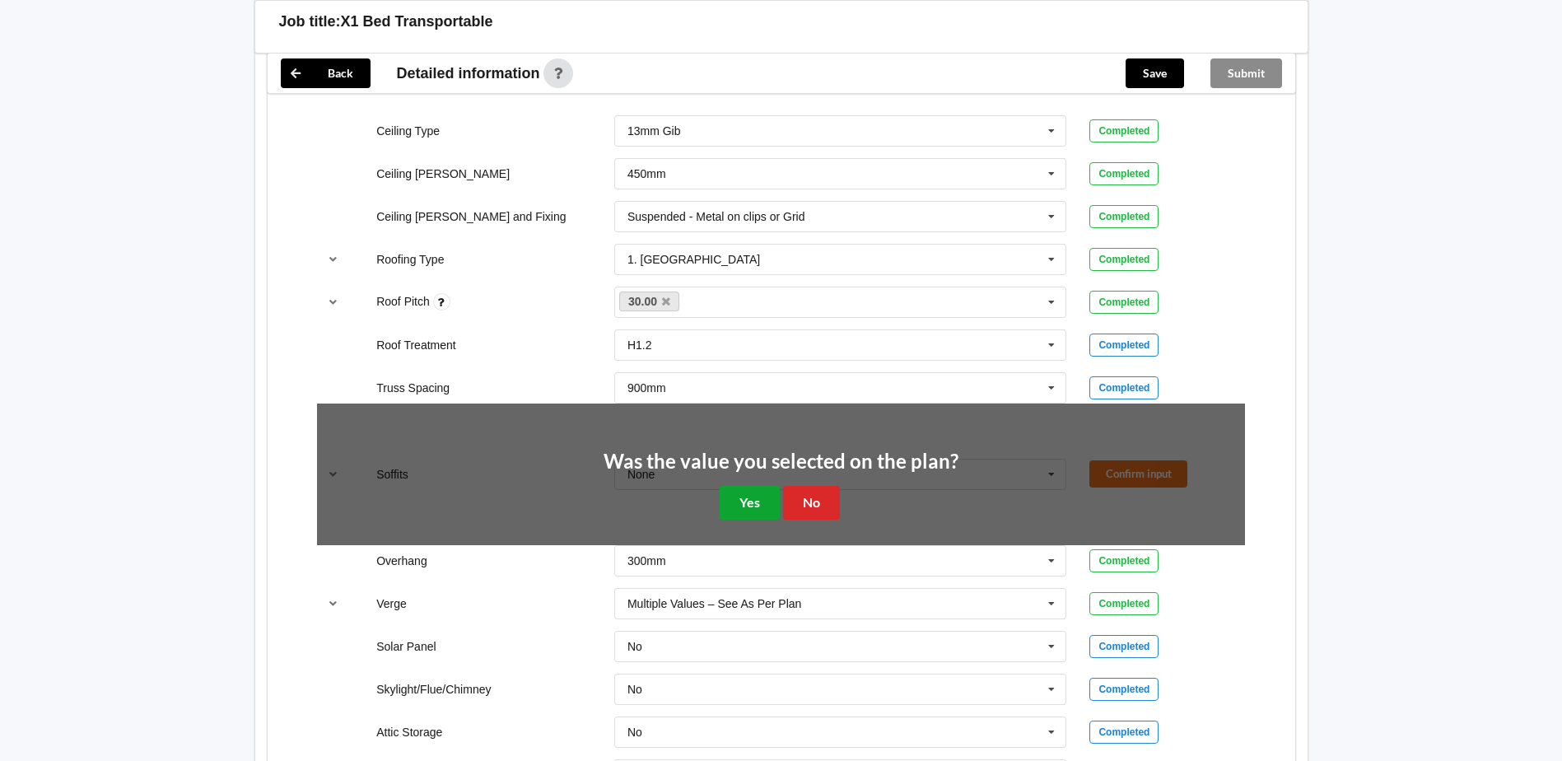
click at [761, 488] on button "Yes" at bounding box center [749, 503] width 60 height 34
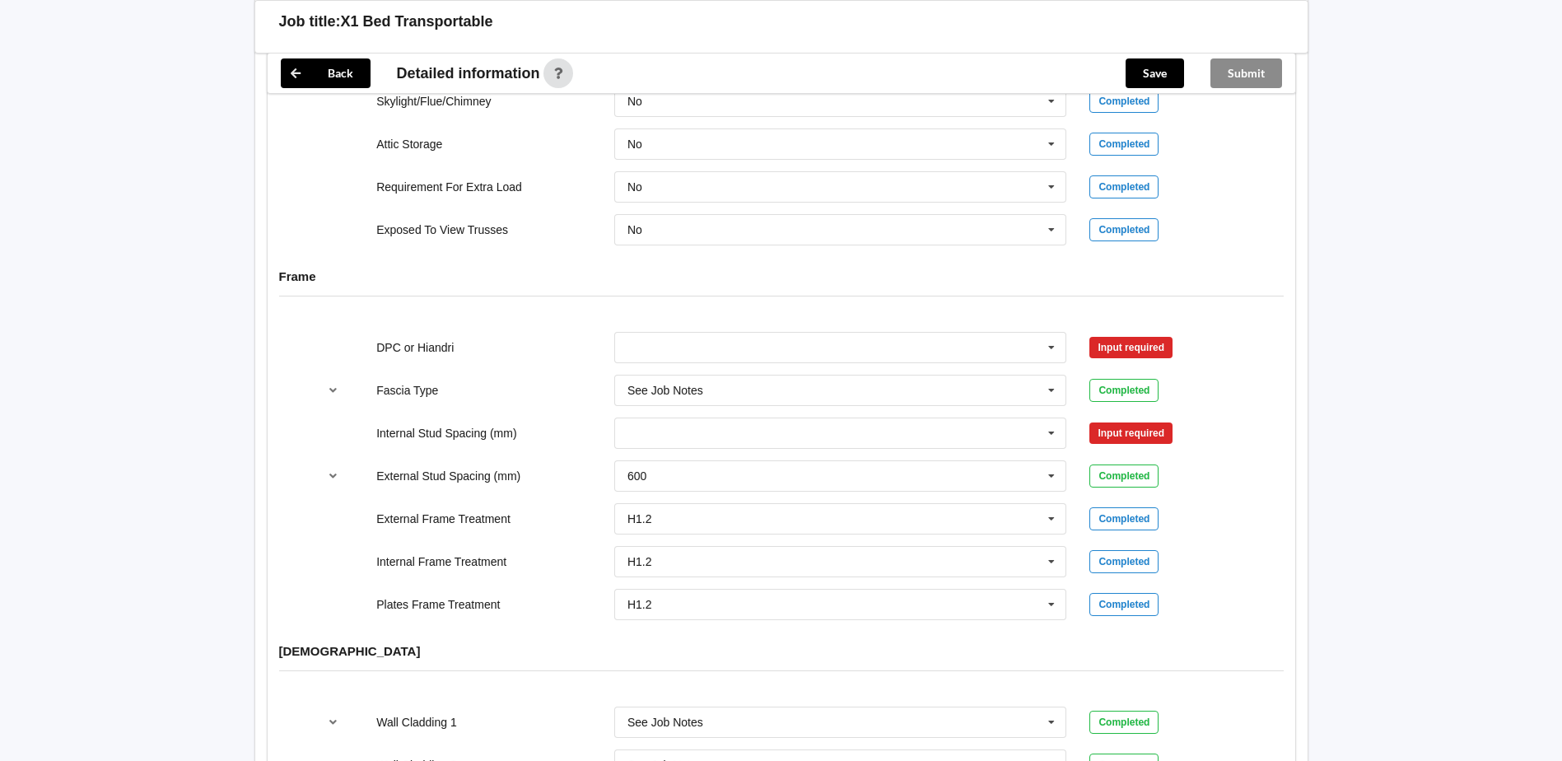
scroll to position [1564, 0]
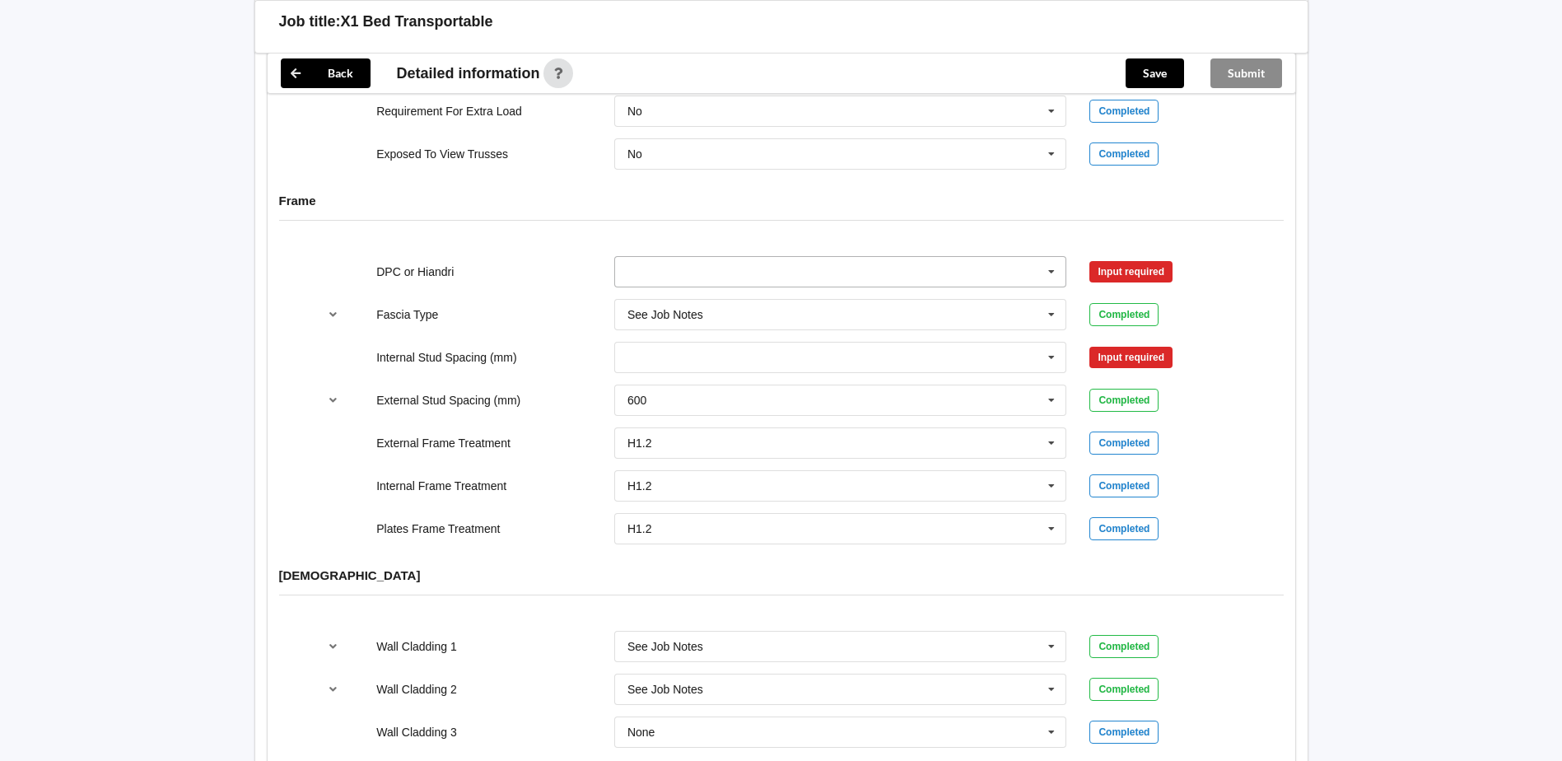
click at [764, 257] on icon at bounding box center [1051, 272] width 25 height 30
click at [708, 350] on div "Not Required" at bounding box center [840, 362] width 451 height 30
click at [764, 258] on button "Confirm input" at bounding box center [1138, 271] width 98 height 27
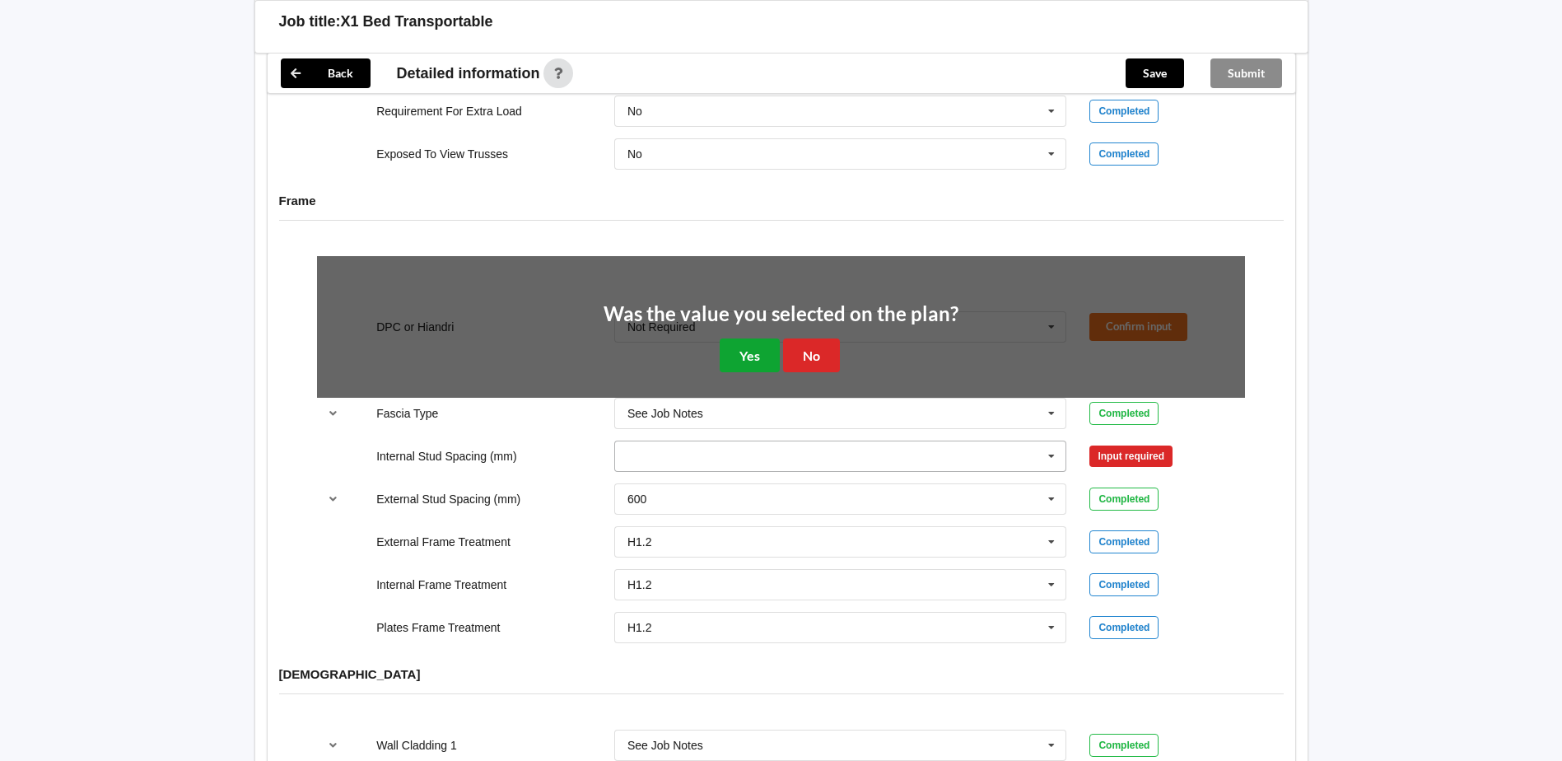
drag, startPoint x: 756, startPoint y: 332, endPoint x: 766, endPoint y: 337, distance: 11.0
click at [757, 338] on button "Yes" at bounding box center [749, 355] width 60 height 34
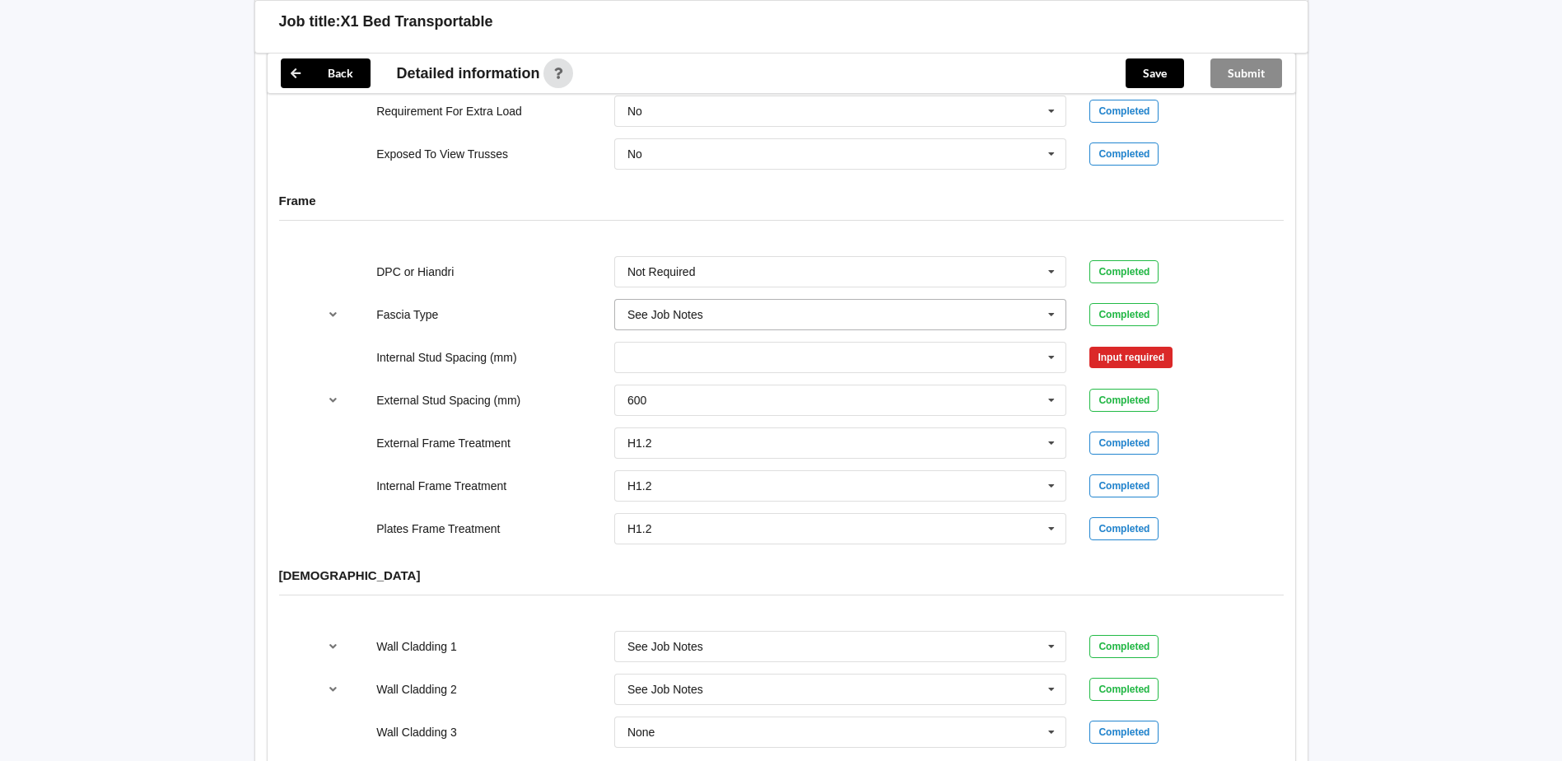
click at [764, 300] on icon at bounding box center [1051, 315] width 25 height 30
click at [764, 386] on div "M89 - 180mmx29mm" at bounding box center [840, 401] width 451 height 30
click at [764, 300] on button "Confirm input" at bounding box center [1138, 313] width 98 height 27
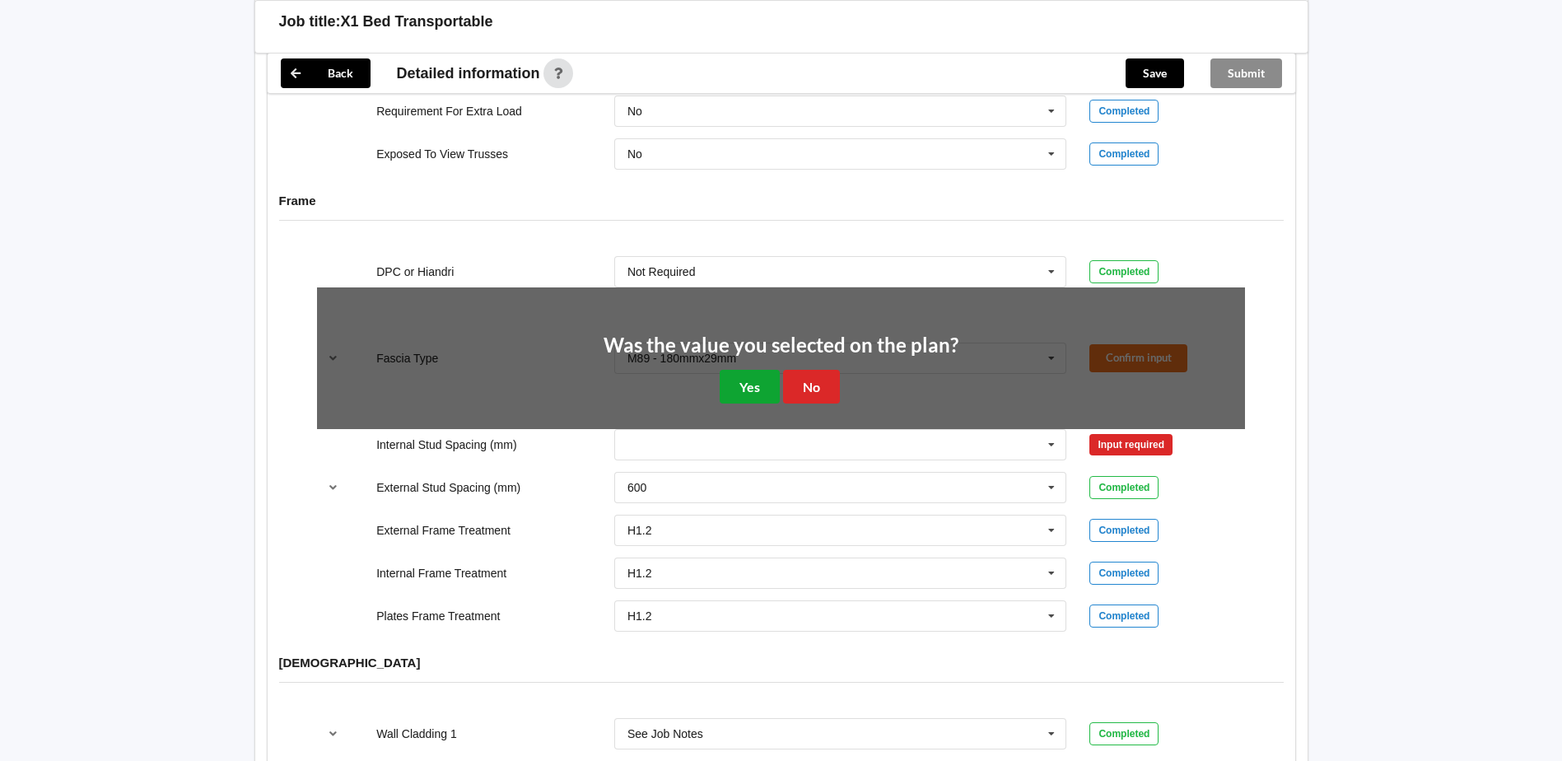
drag, startPoint x: 751, startPoint y: 356, endPoint x: 890, endPoint y: 383, distance: 141.6
click at [754, 370] on button "Yes" at bounding box center [749, 387] width 60 height 34
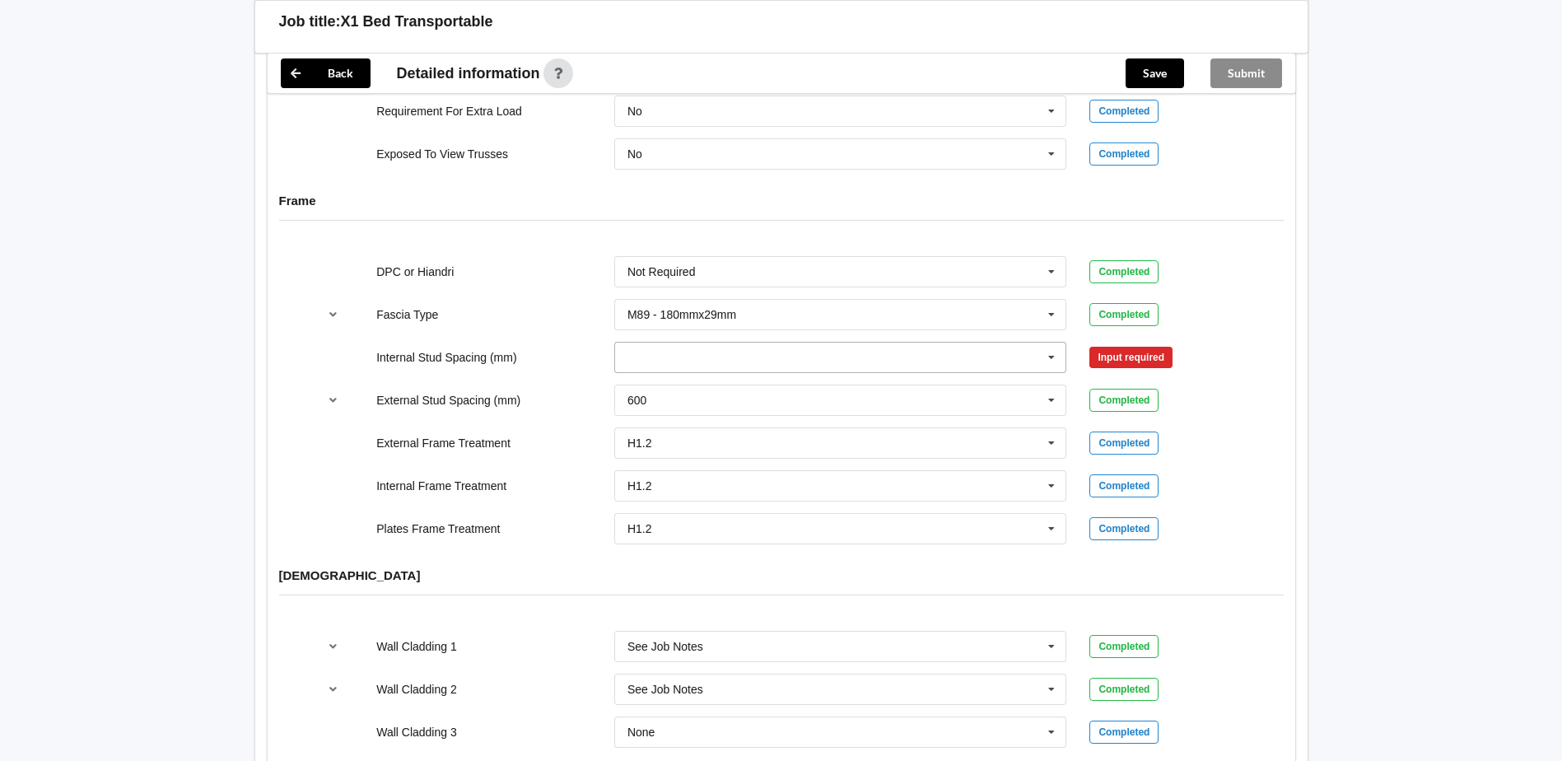
click at [764, 342] on icon at bounding box center [1051, 357] width 25 height 30
click at [677, 494] on div "600" at bounding box center [840, 509] width 451 height 30
click at [764, 343] on button "Confirm input" at bounding box center [1138, 356] width 98 height 27
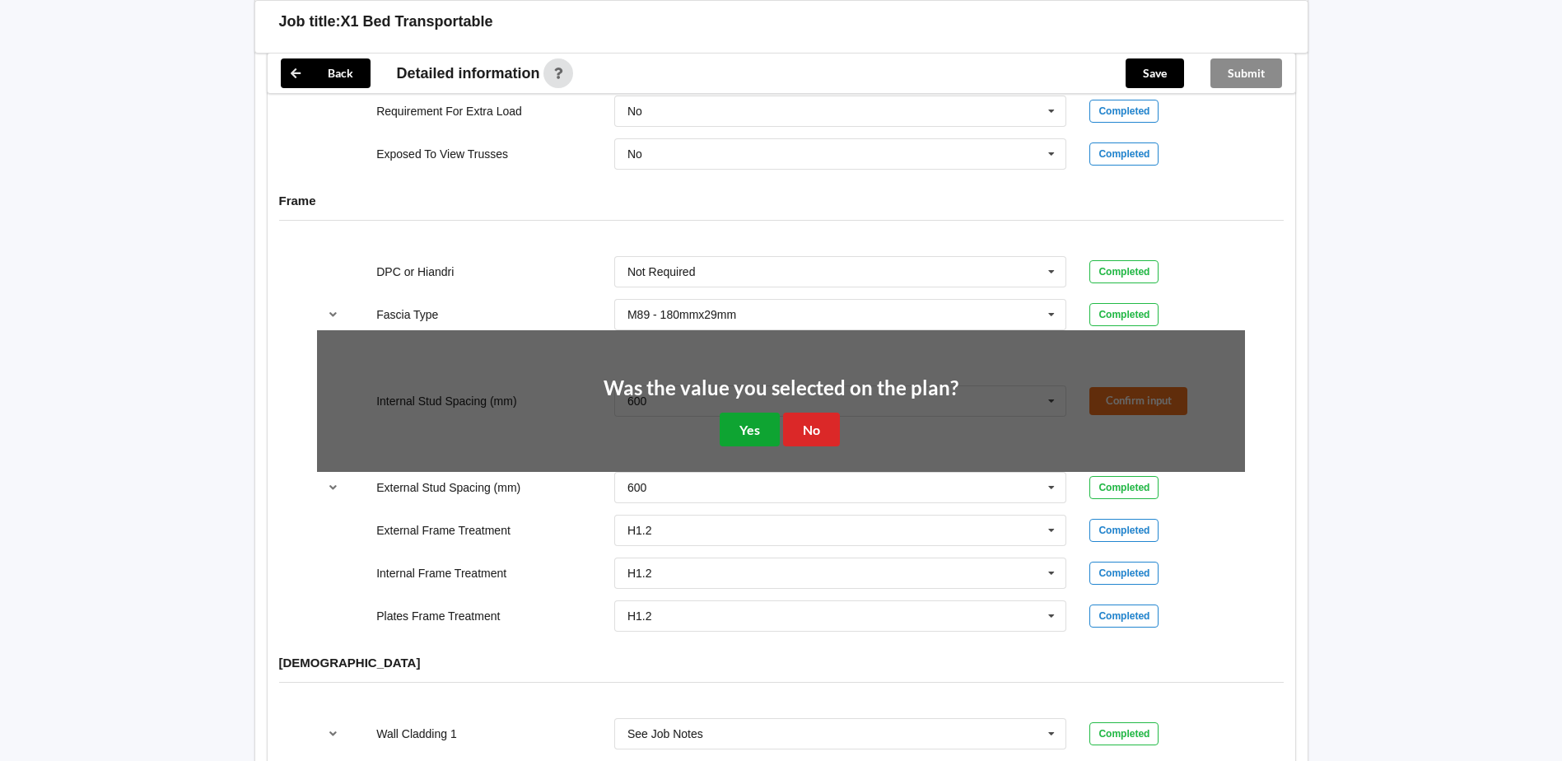
click at [753, 412] on button "Yes" at bounding box center [749, 429] width 60 height 34
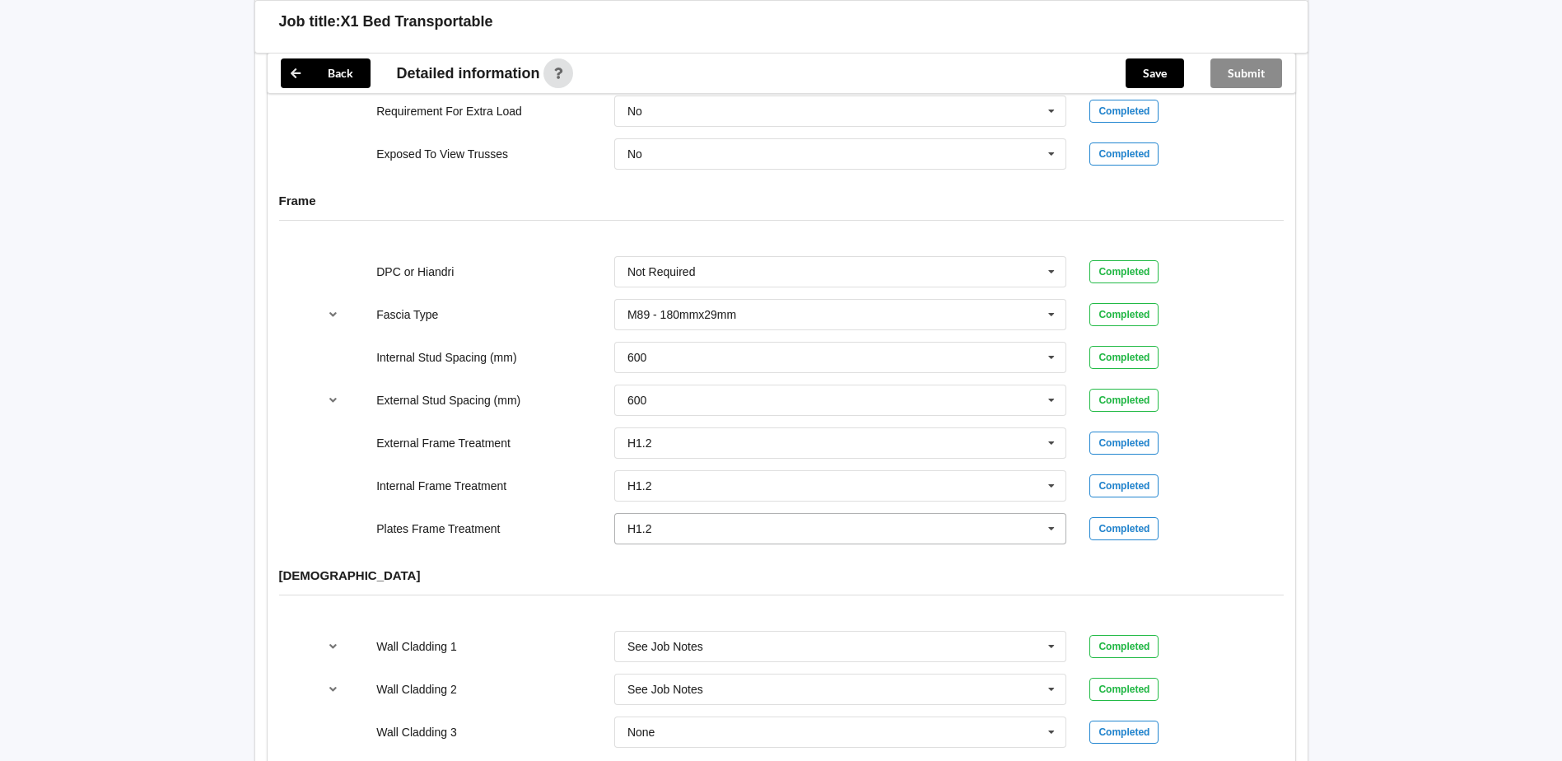
drag, startPoint x: 1050, startPoint y: 512, endPoint x: 1022, endPoint y: 510, distance: 27.2
click at [764, 514] on icon at bounding box center [1051, 529] width 25 height 30
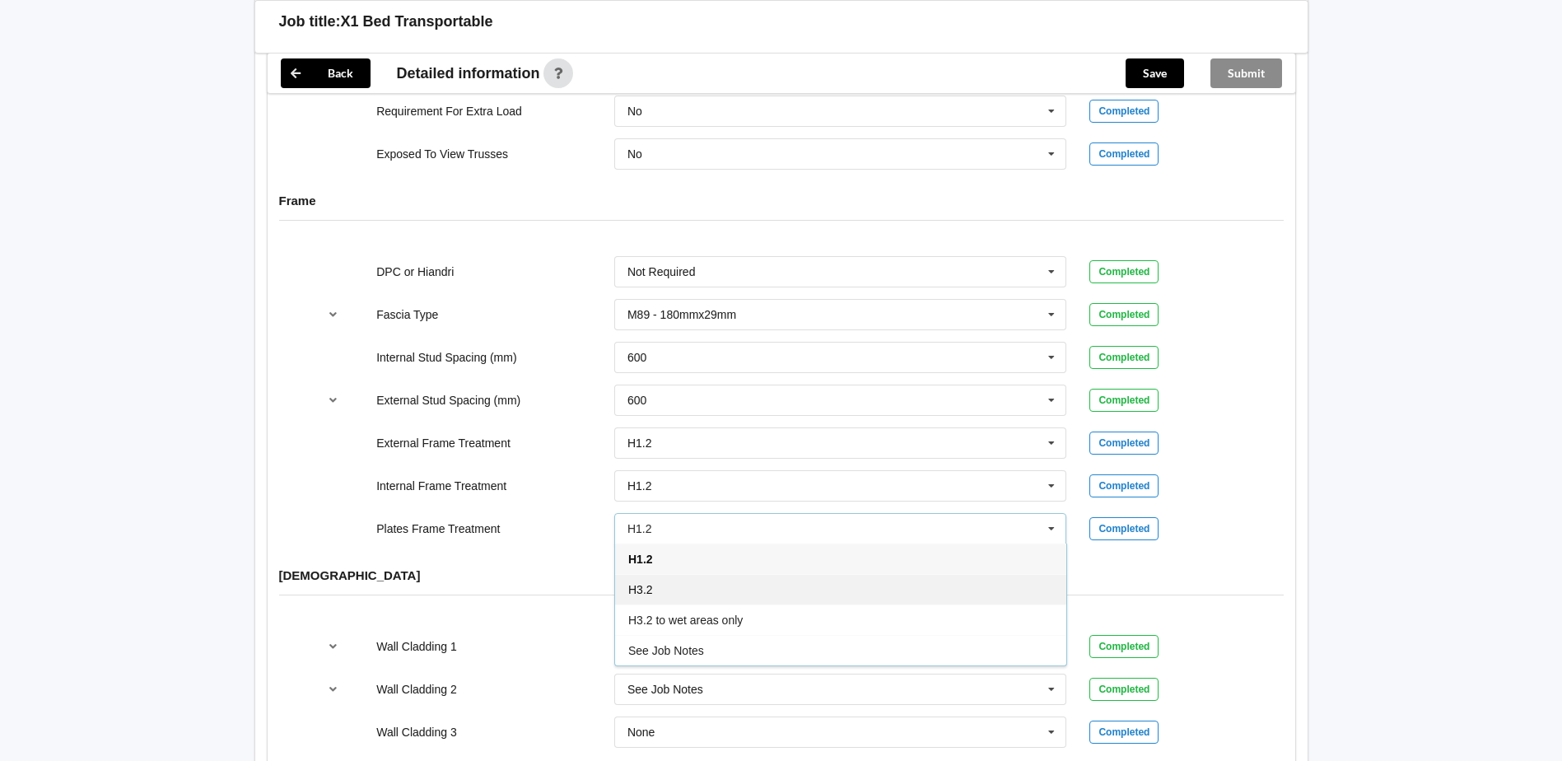
click at [660, 517] on div "H3.2" at bounding box center [840, 589] width 451 height 30
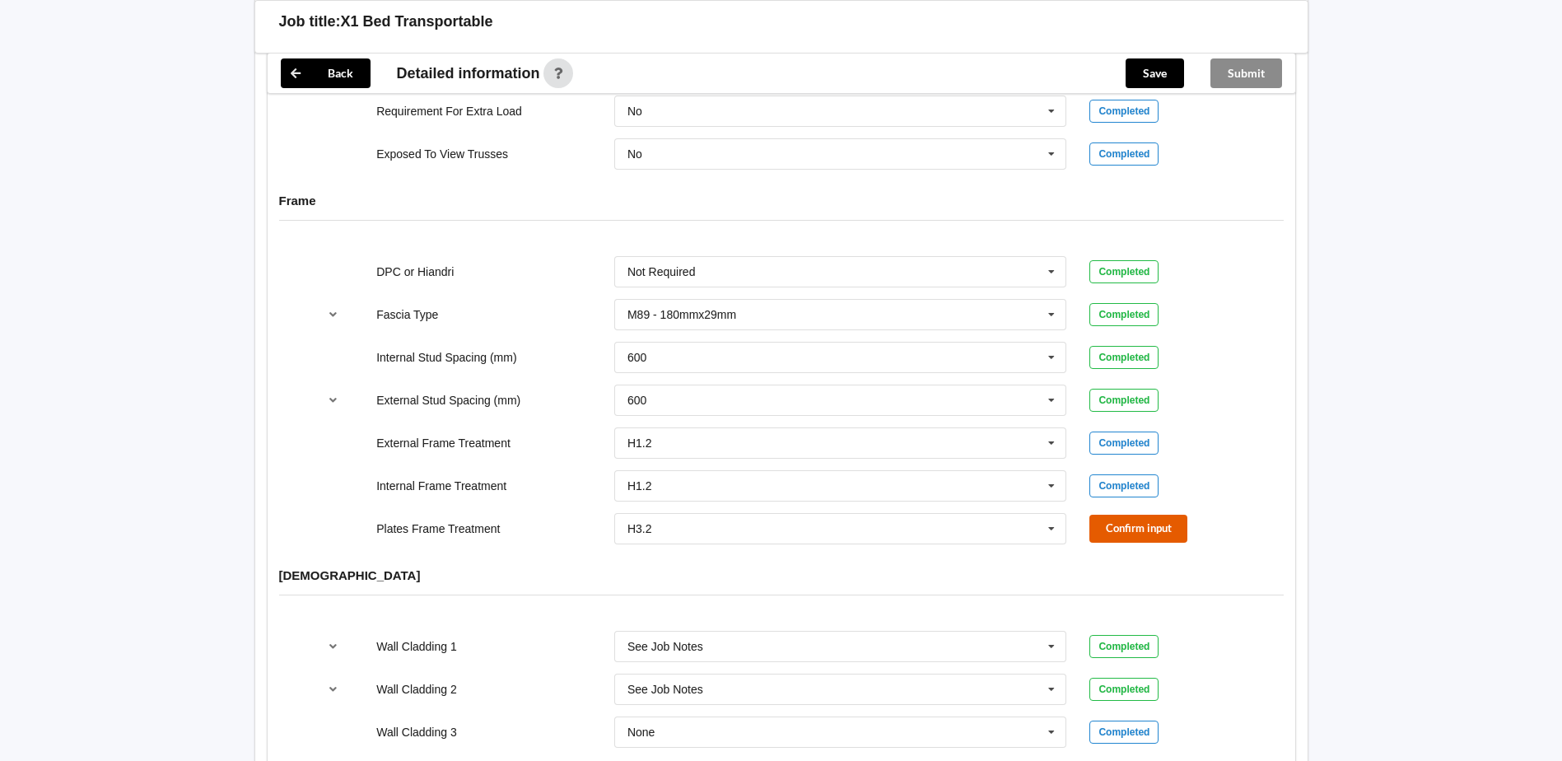
click at [764, 515] on button "Confirm input" at bounding box center [1138, 527] width 98 height 27
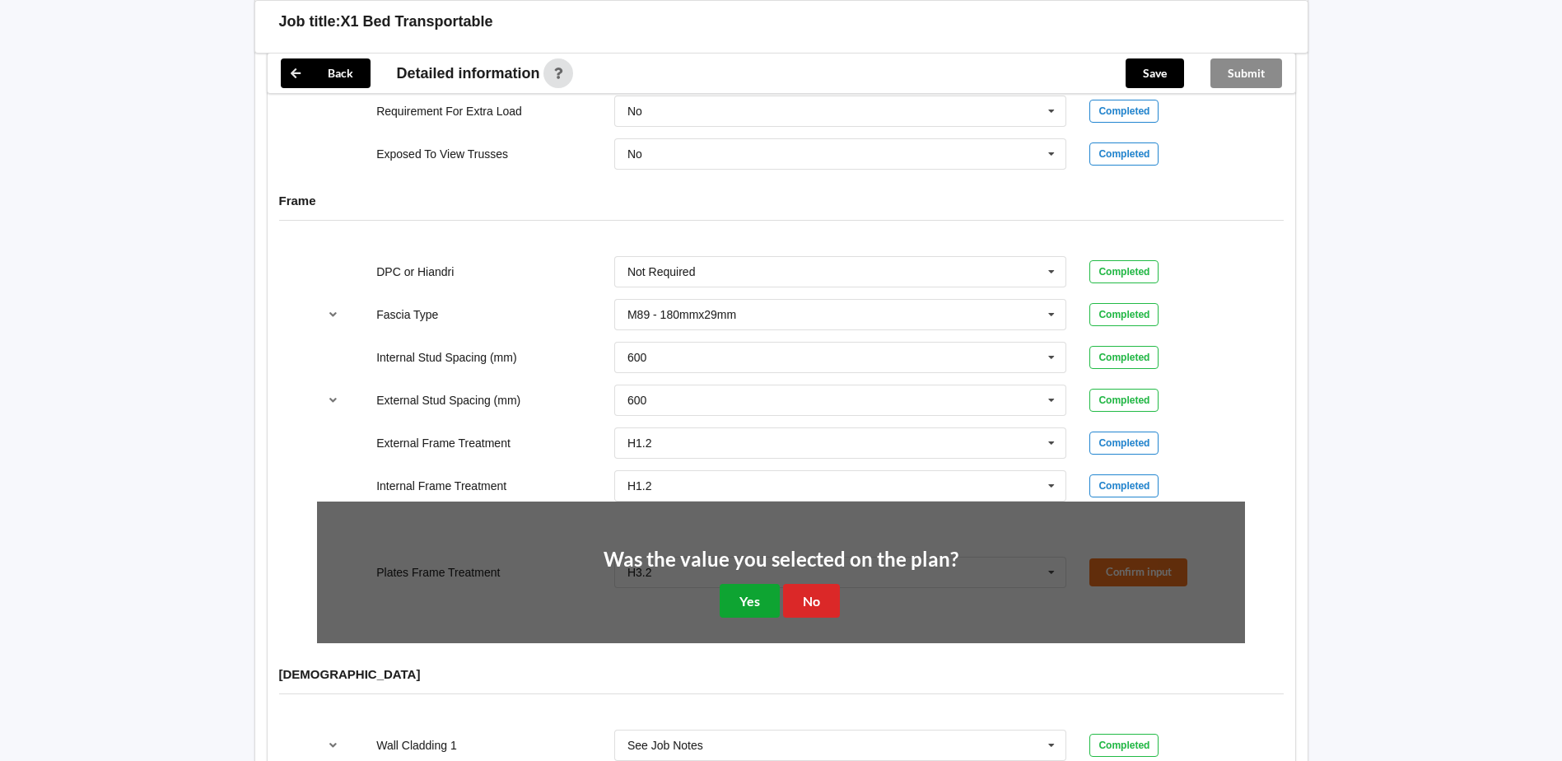
drag, startPoint x: 758, startPoint y: 584, endPoint x: 948, endPoint y: 496, distance: 209.6
click at [758, 517] on button "Yes" at bounding box center [749, 601] width 60 height 34
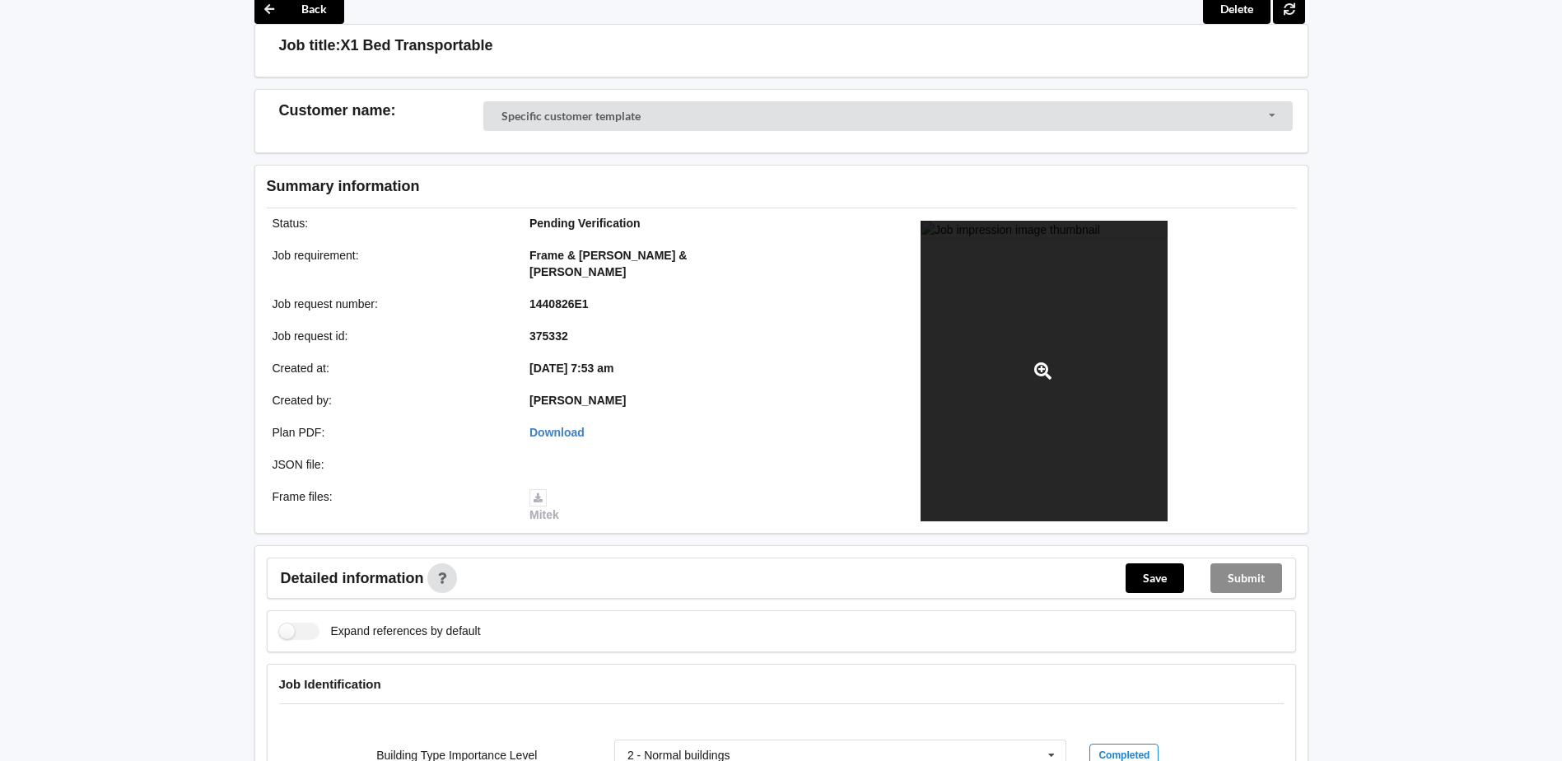
scroll to position [26, 0]
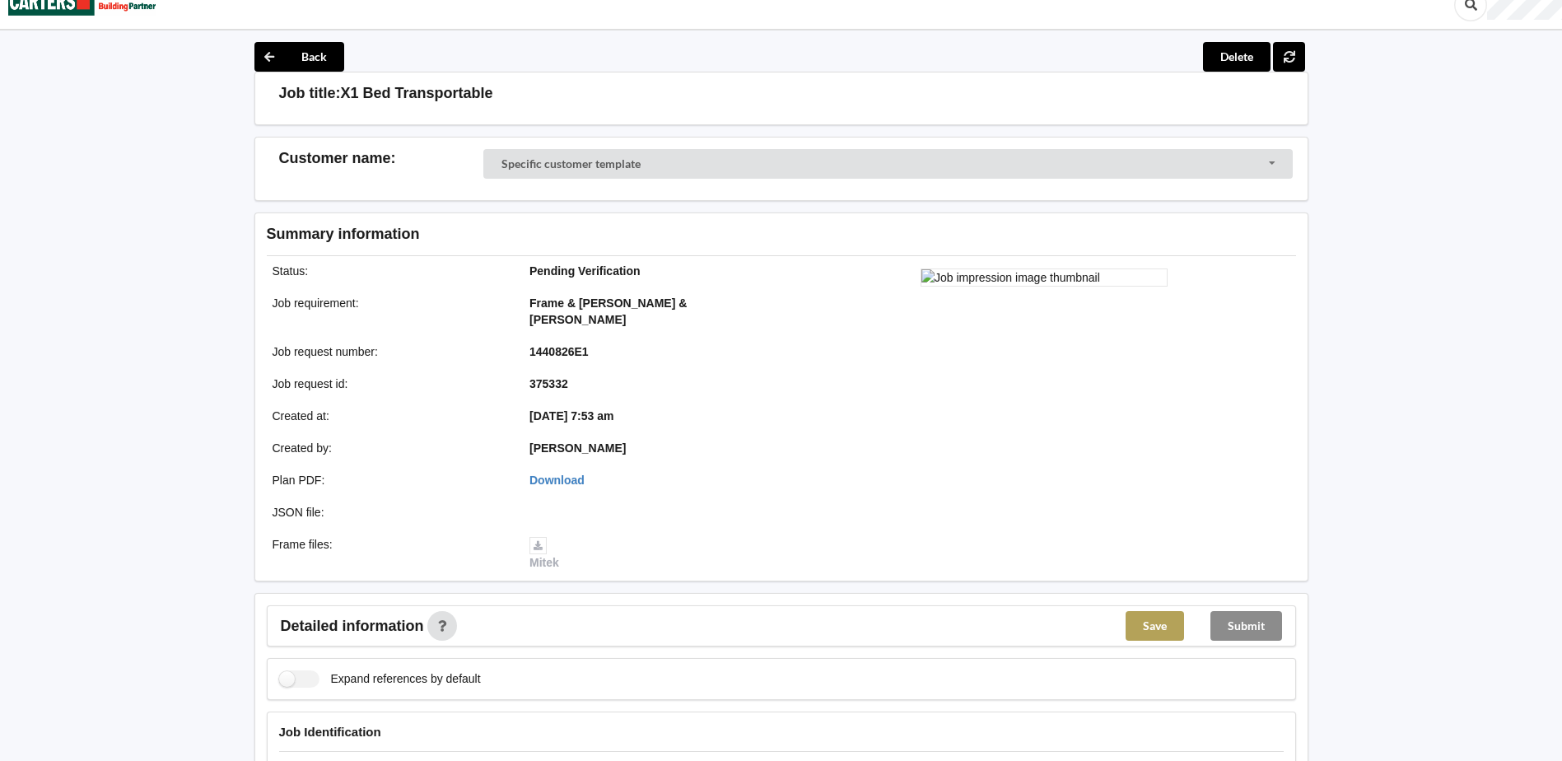
click at [764, 517] on button "Save" at bounding box center [1154, 626] width 58 height 30
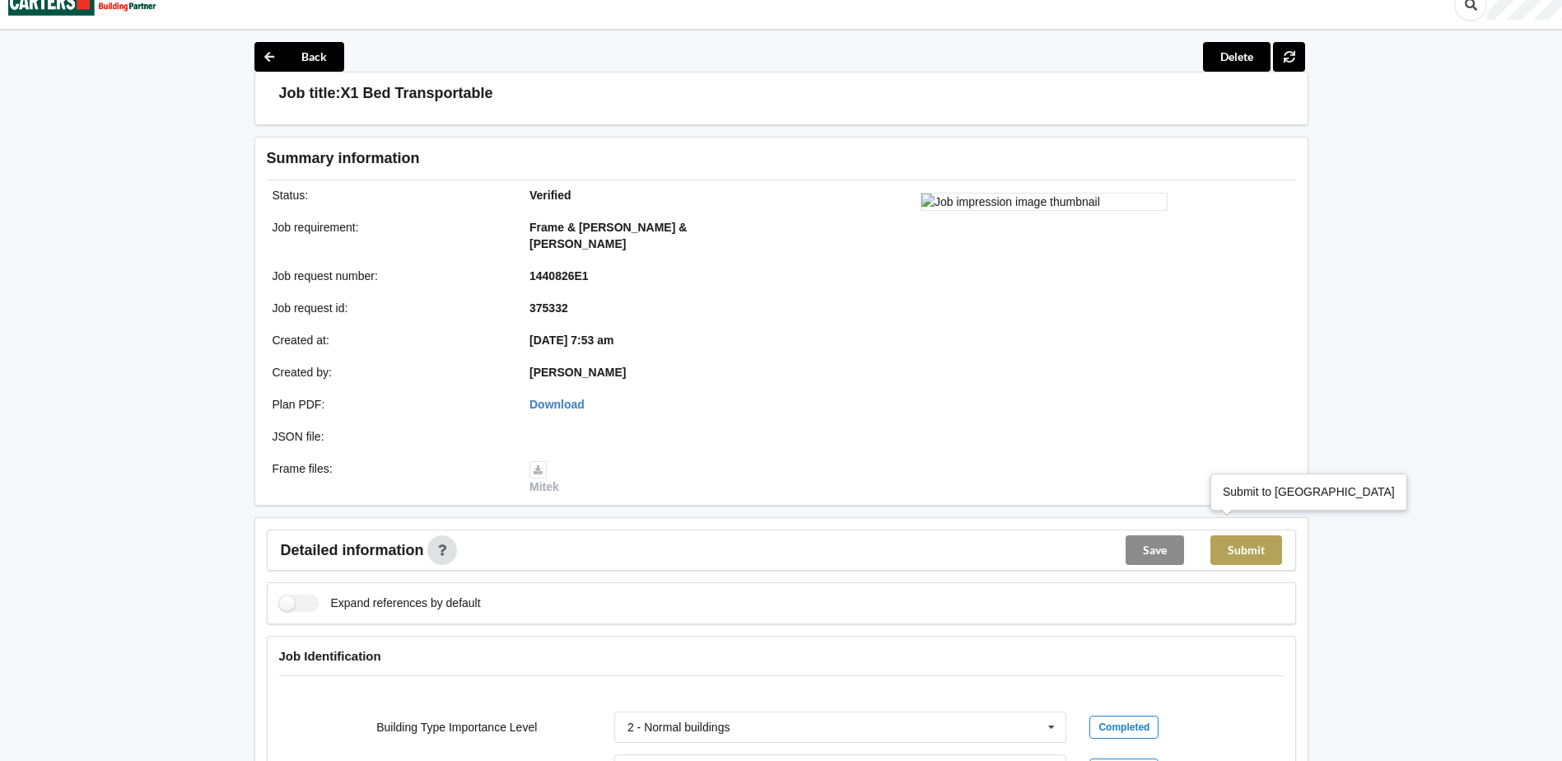
click at [764, 517] on button "Submit" at bounding box center [1246, 550] width 72 height 30
